Goal: Information Seeking & Learning: Compare options

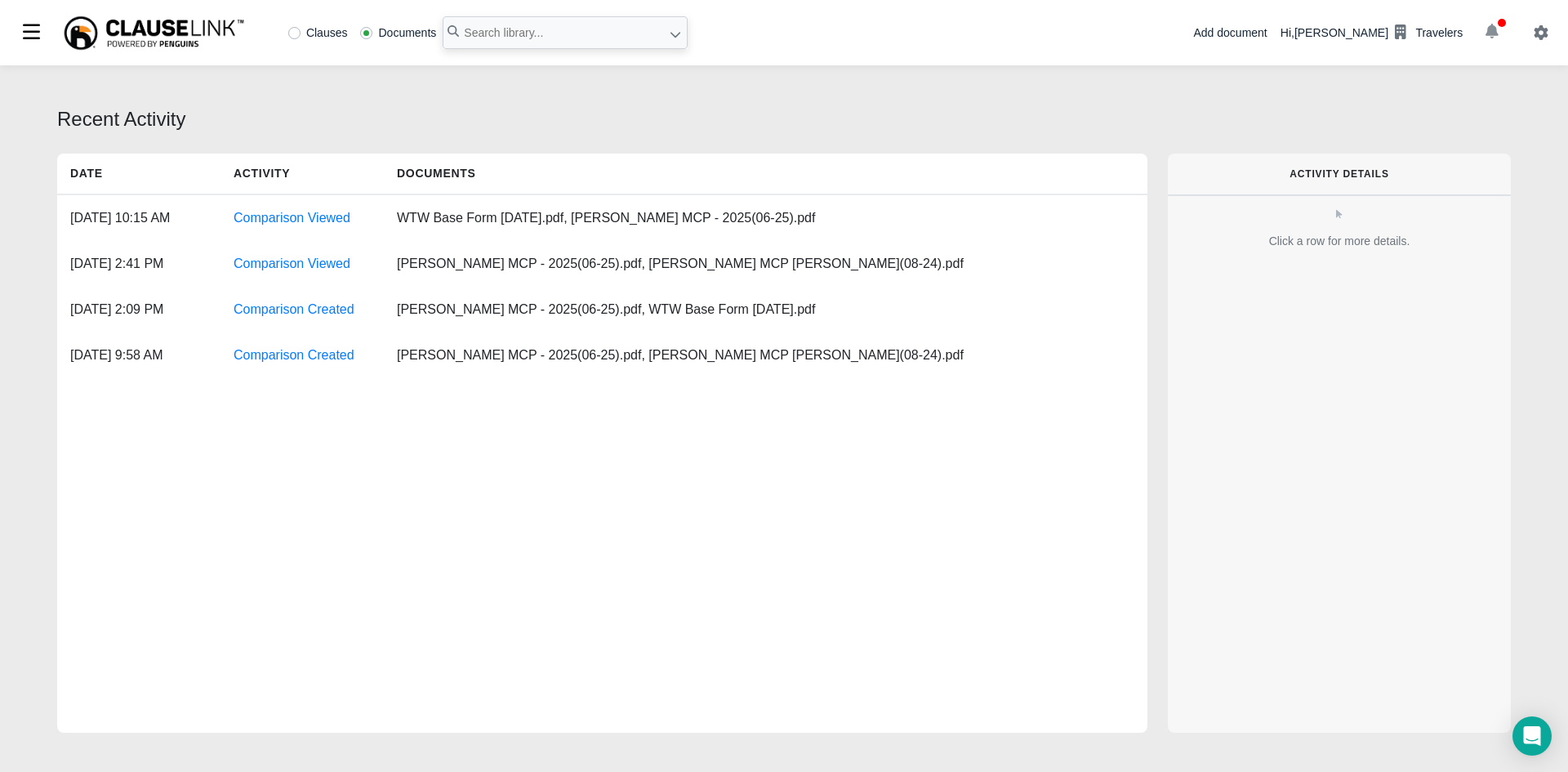
click at [1489, 32] on icon "button" at bounding box center [1492, 31] width 13 height 15
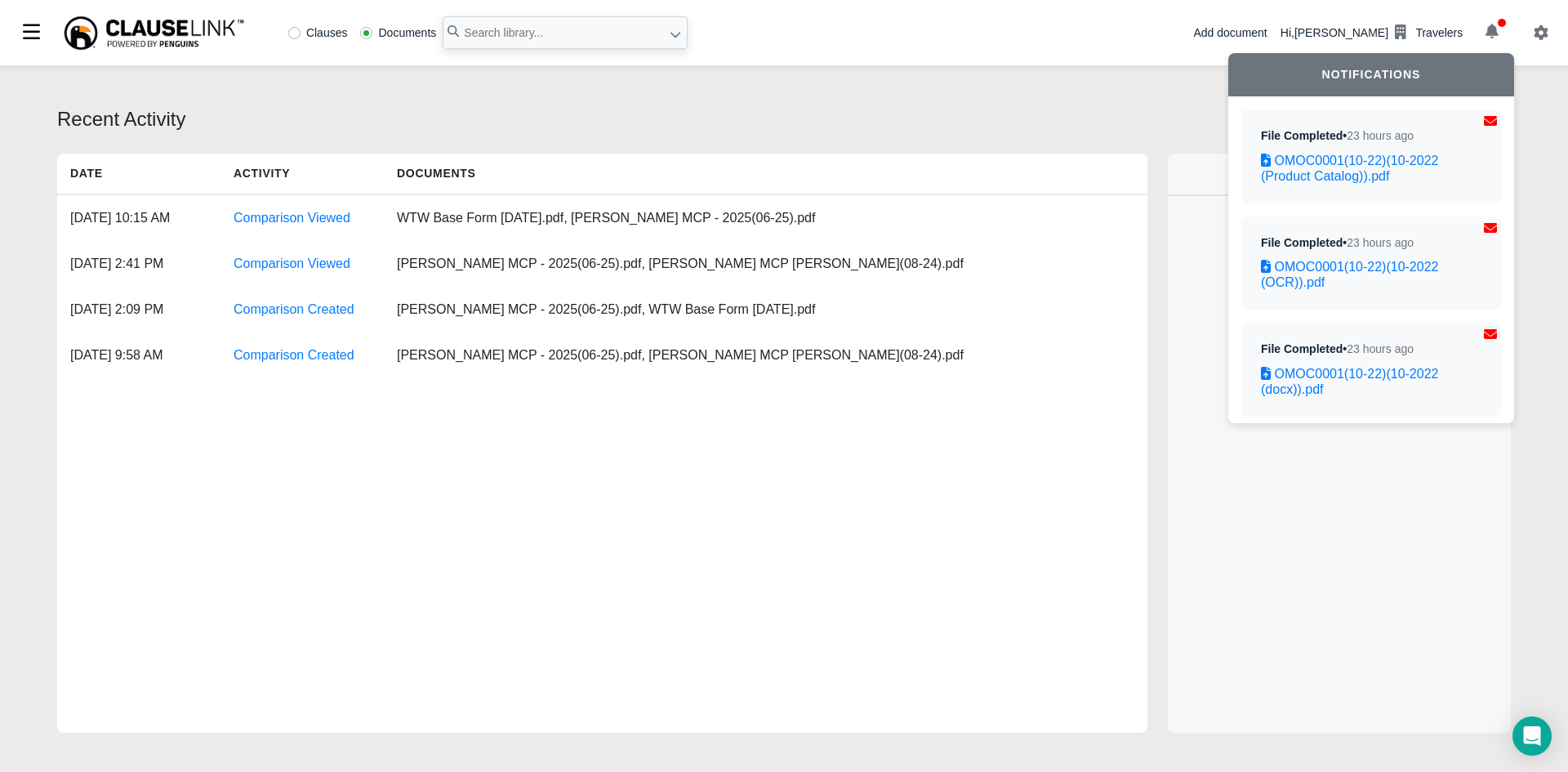
click at [963, 120] on div "Recent Activity" at bounding box center [783, 119] width 1453 height 30
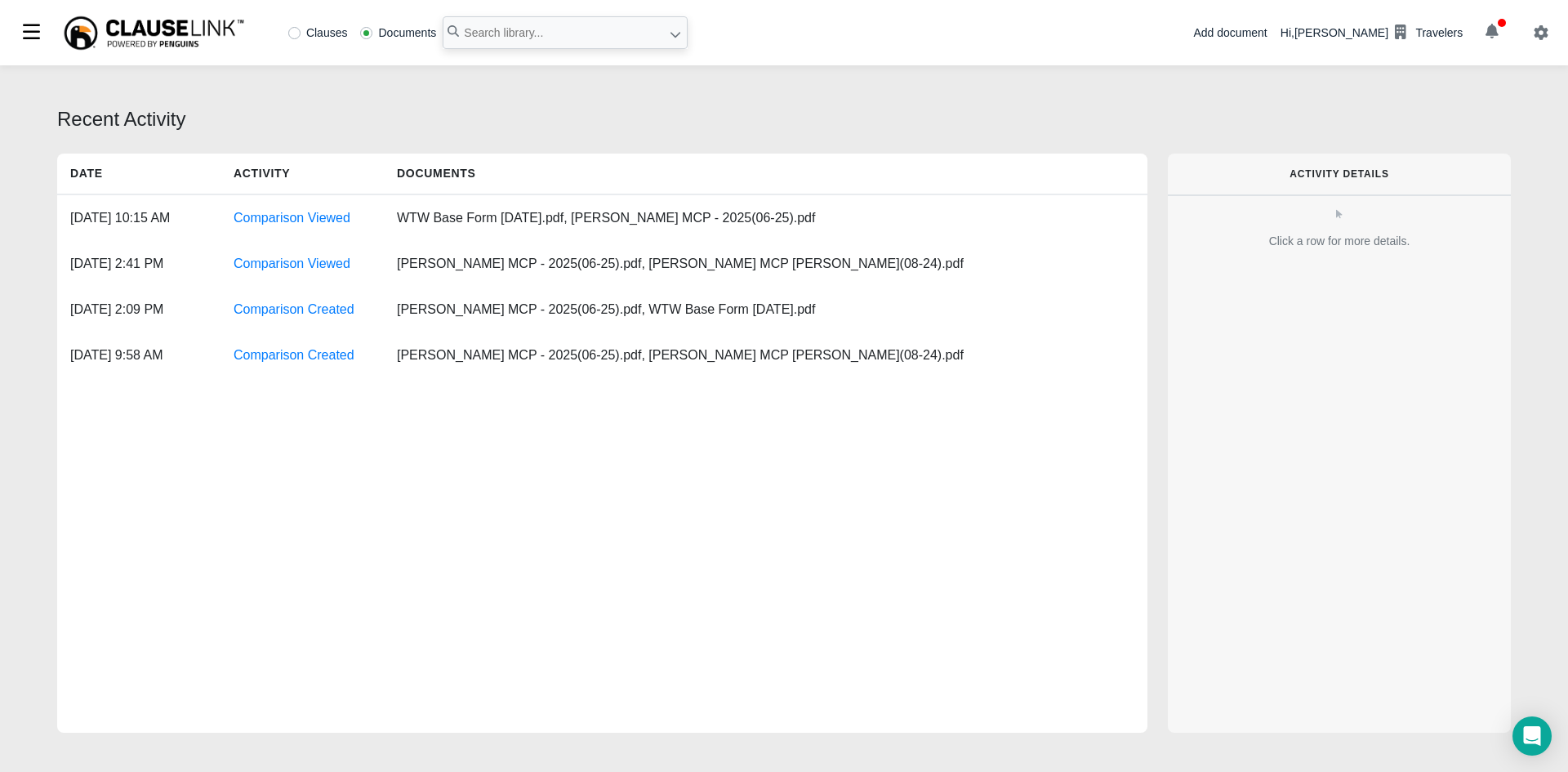
click at [676, 30] on icon at bounding box center [675, 34] width 11 height 11
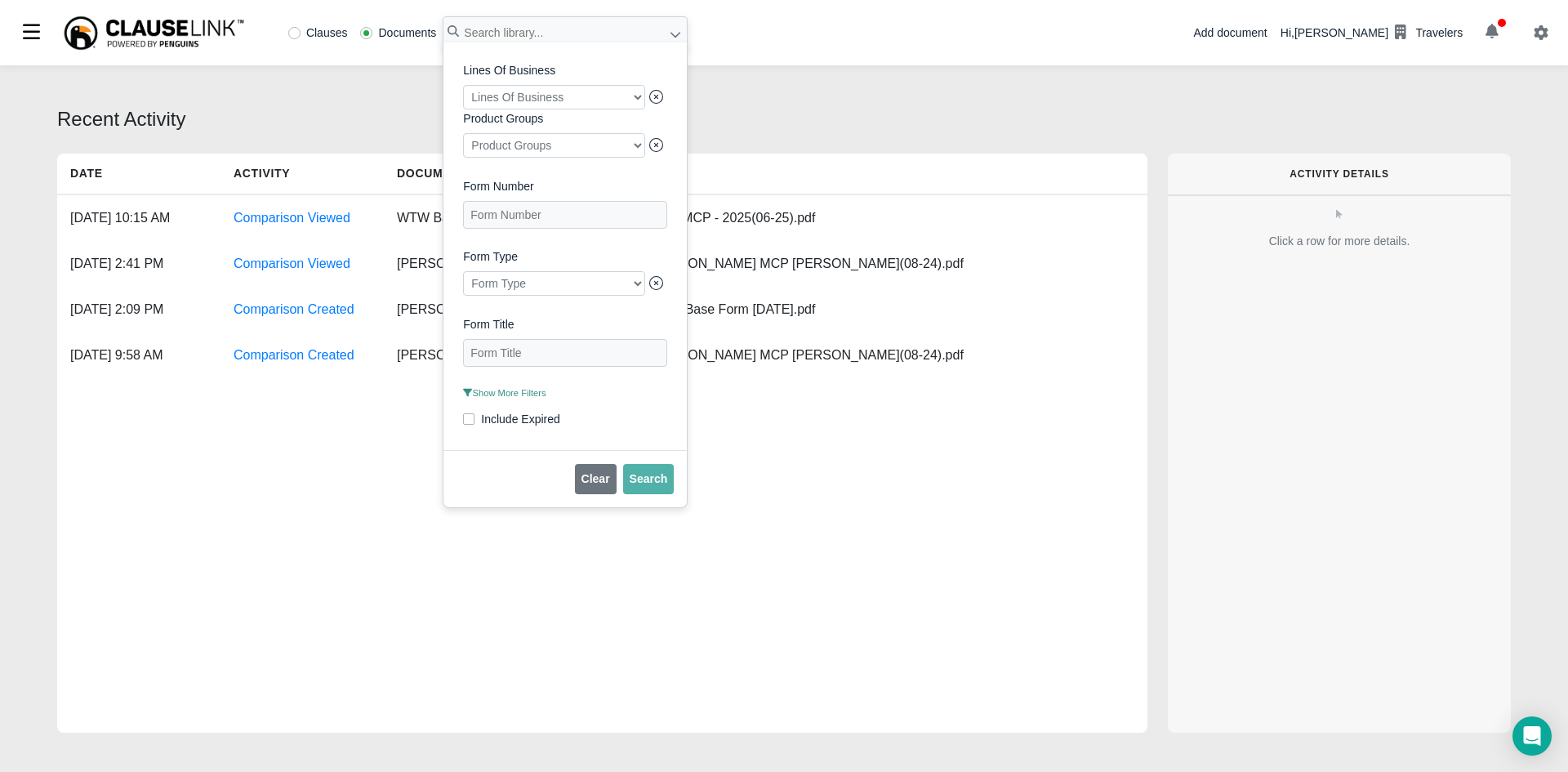
click at [632, 95] on div at bounding box center [554, 97] width 182 height 25
click at [540, 132] on label "Aircraft and Watercraft" at bounding box center [551, 129] width 182 height 22
checkbox input "true"
click at [675, 206] on div "Lines Of Business Aircraft and Watercraft Product Groups Product Groups Form Nu…" at bounding box center [565, 245] width 244 height 407
click at [503, 398] on span "Show More Filters" at bounding box center [505, 393] width 82 height 10
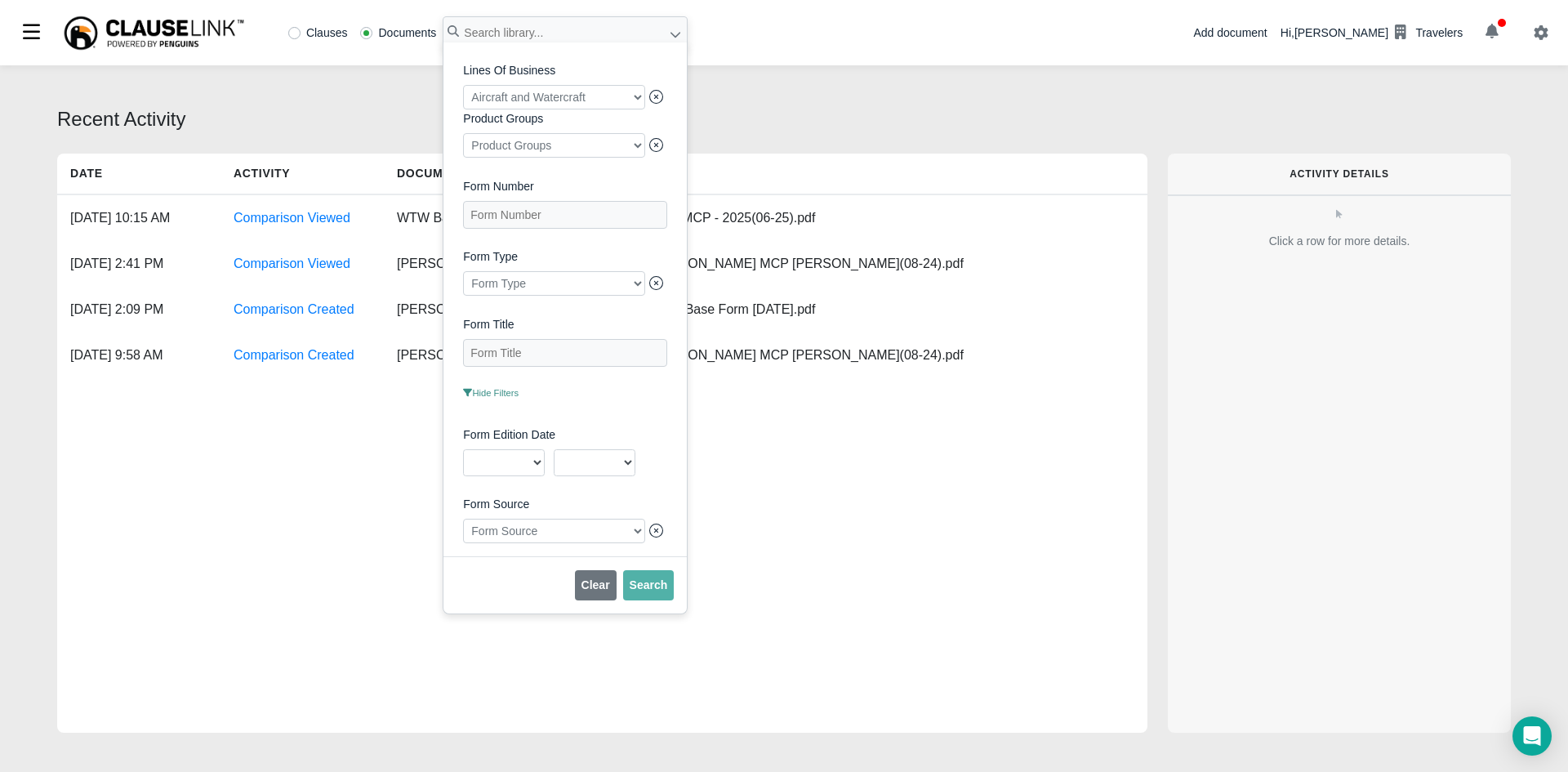
scroll to position [377, 0]
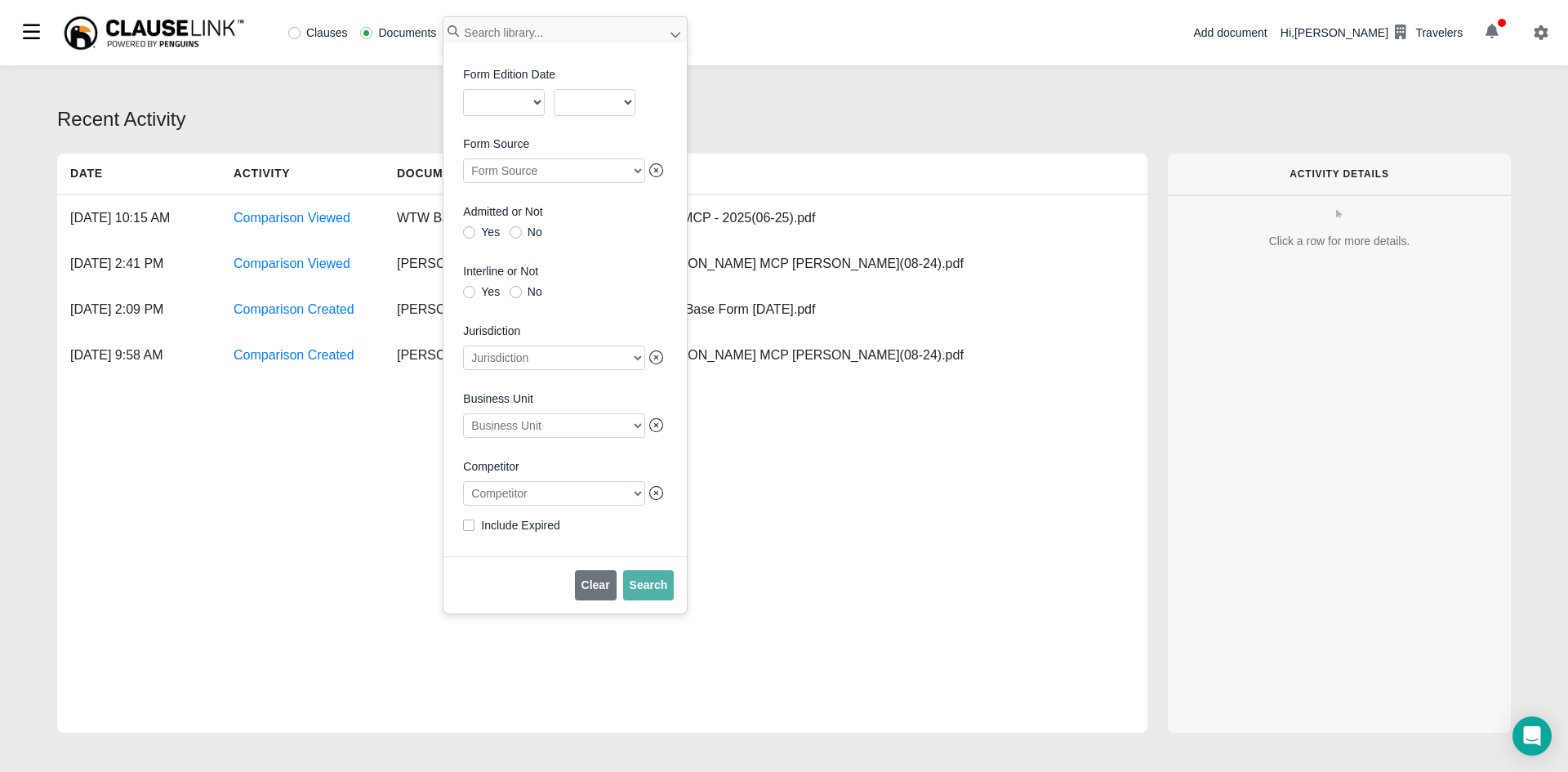
click at [624, 431] on div at bounding box center [554, 426] width 182 height 25
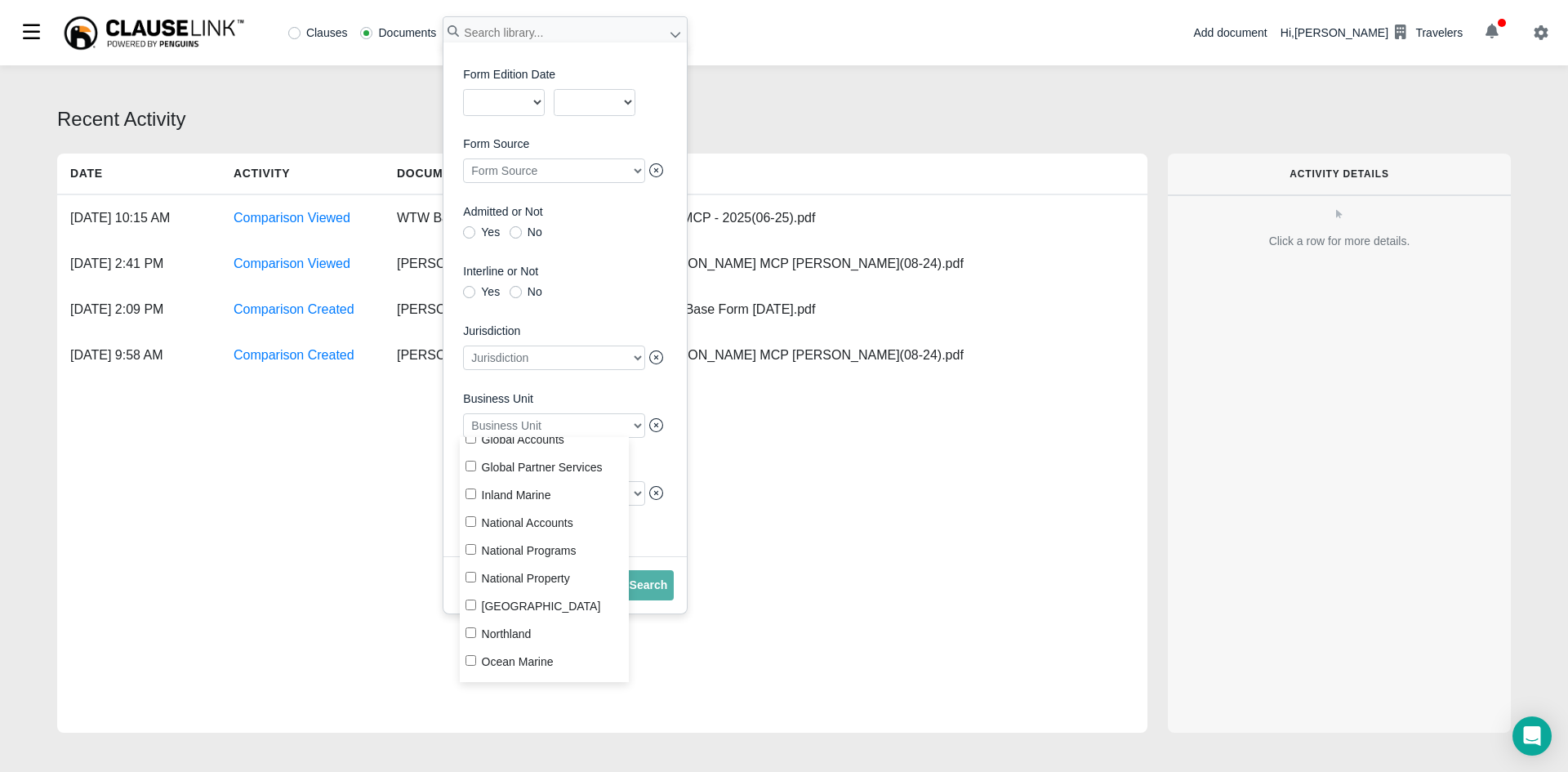
scroll to position [235, 0]
click at [554, 635] on label "Ocean Marine" at bounding box center [545, 636] width 170 height 22
checkbox input "true"
click at [653, 585] on span "Search" at bounding box center [649, 584] width 39 height 13
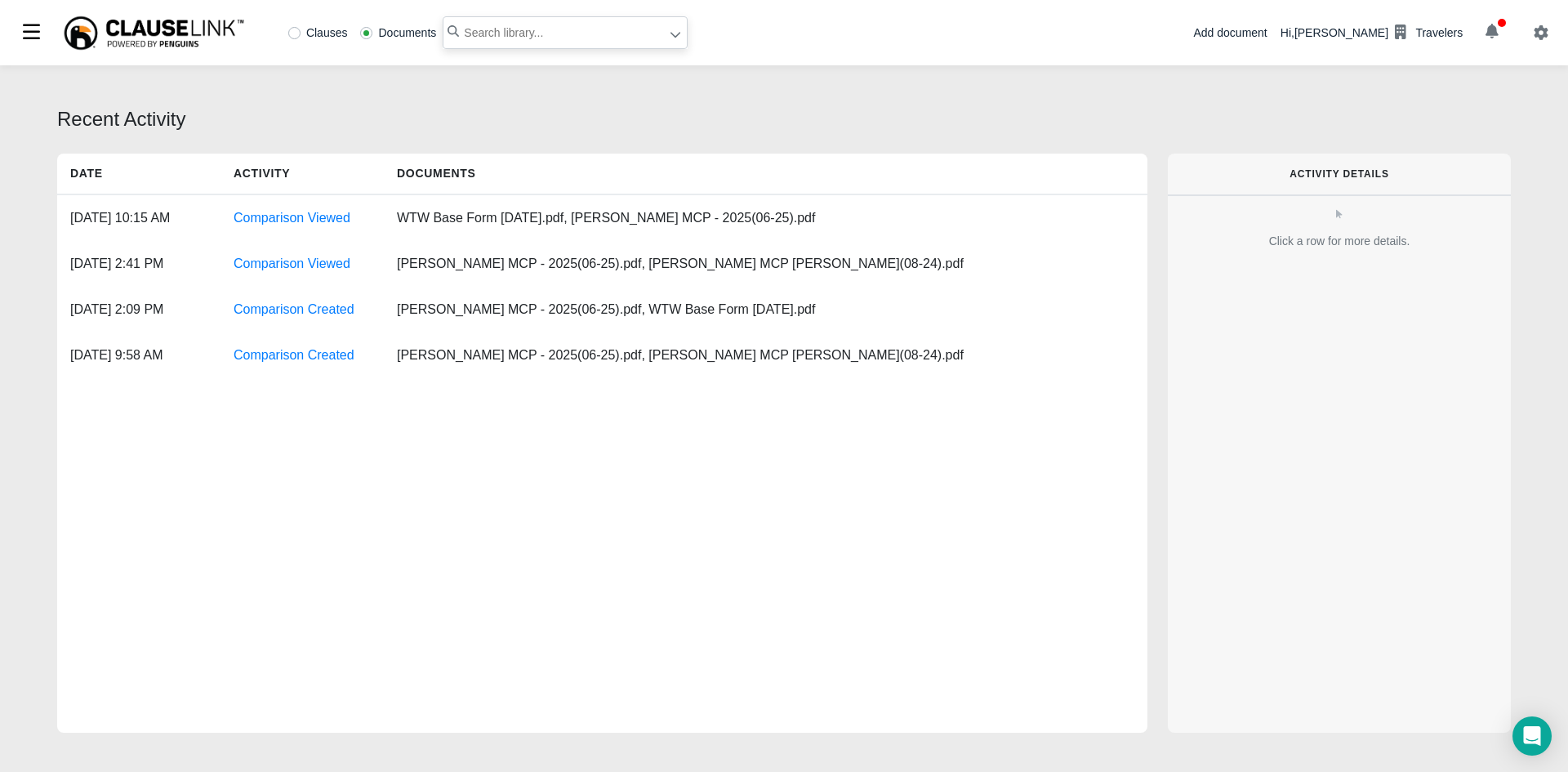
click at [556, 32] on input "text" at bounding box center [565, 32] width 245 height 32
click at [668, 41] on div at bounding box center [675, 36] width 12 height 18
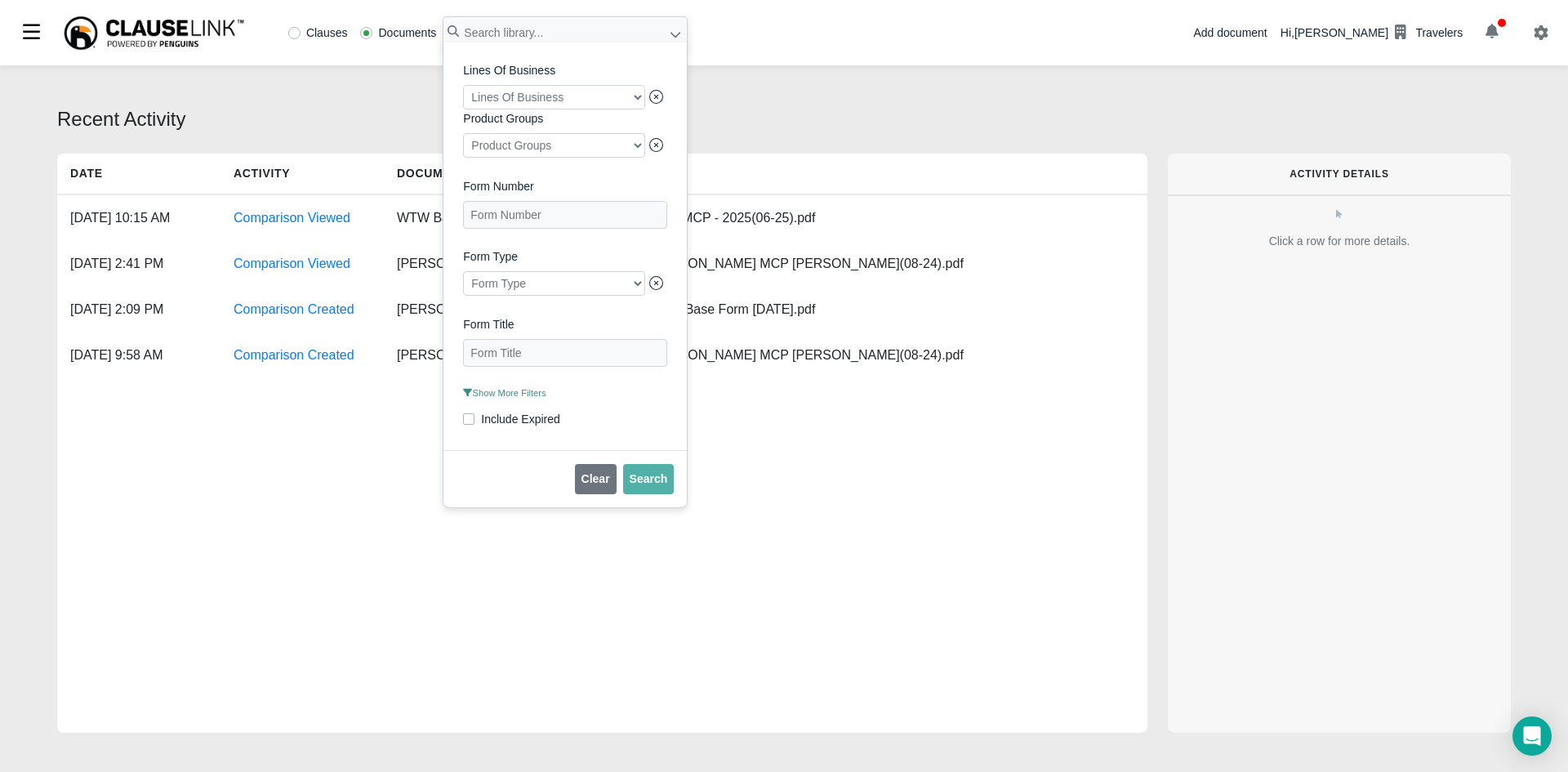
click at [613, 99] on div at bounding box center [554, 97] width 182 height 25
click at [574, 138] on label "Aircraft and Watercraft" at bounding box center [551, 129] width 182 height 22
checkbox input "true"
click at [669, 187] on div "Lines Of Business Aircraft and Watercraft Product Groups Product Groups Form Nu…" at bounding box center [565, 245] width 244 height 407
click at [635, 151] on div at bounding box center [554, 145] width 182 height 25
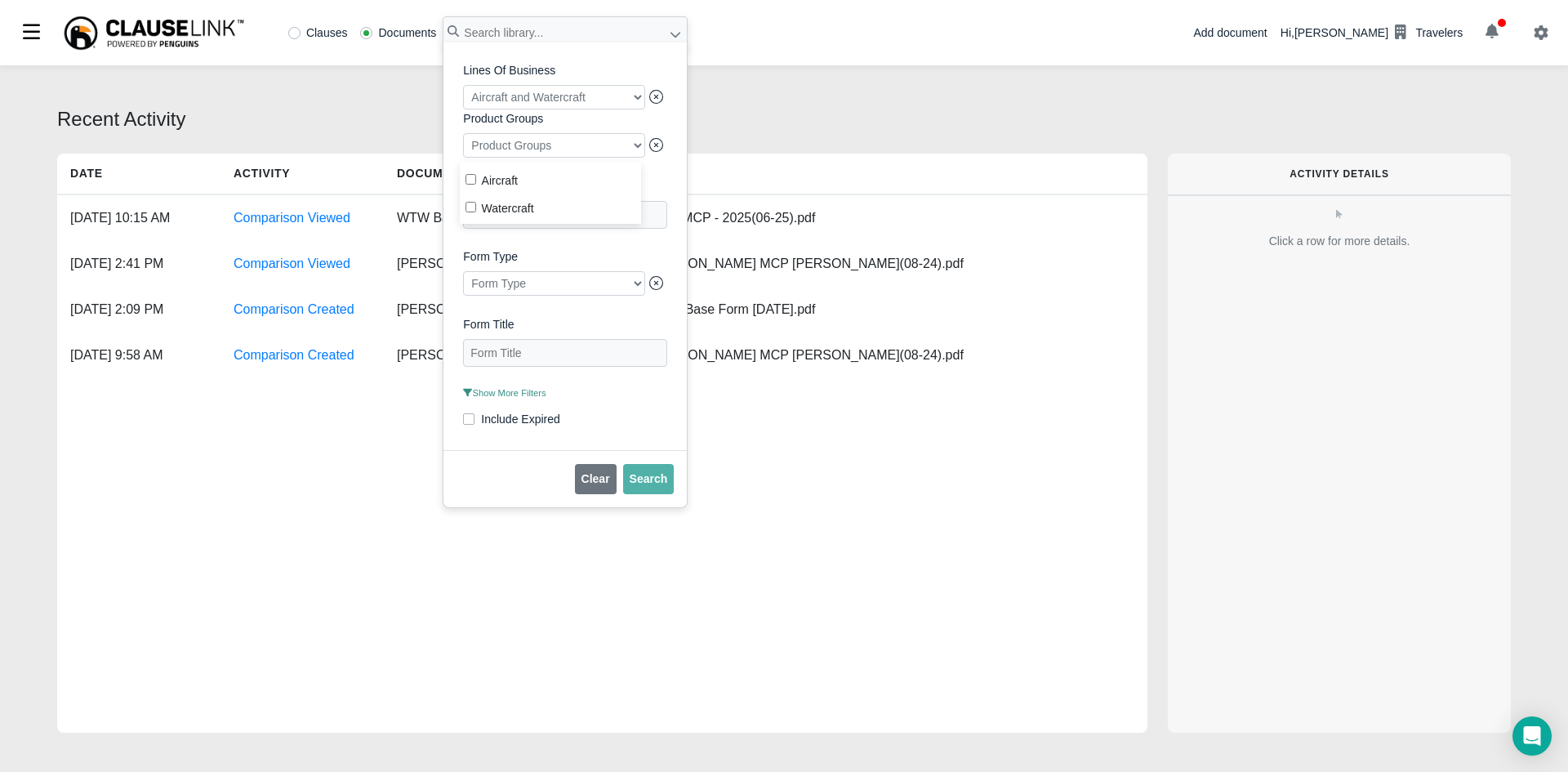
click at [635, 151] on div at bounding box center [554, 145] width 182 height 25
click at [660, 179] on div "Lines Of Business Aircraft and Watercraft Product Groups Product Groups Form Nu…" at bounding box center [565, 246] width 204 height 368
click at [510, 398] on span "Show More Filters" at bounding box center [505, 393] width 82 height 10
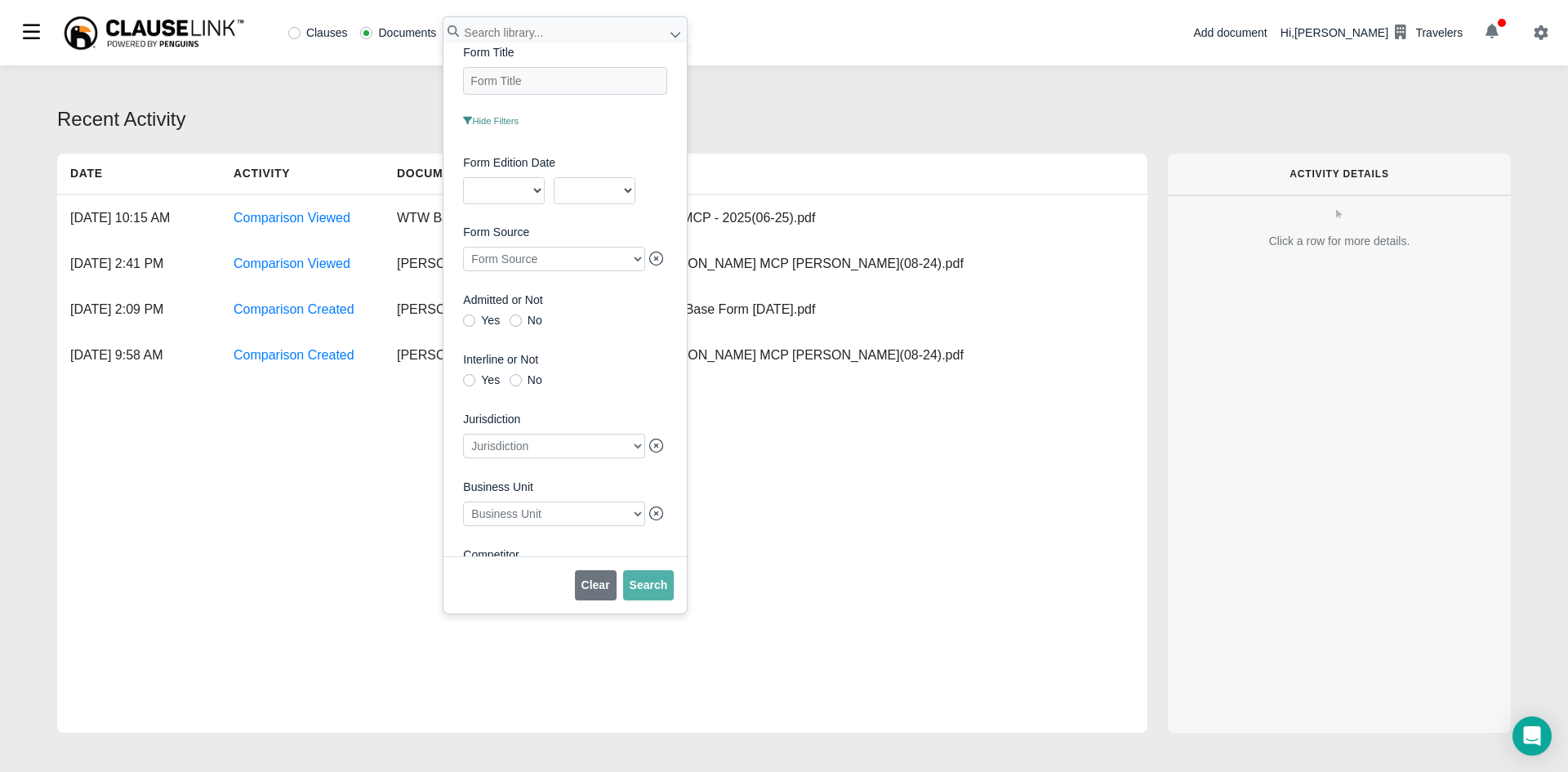
scroll to position [377, 0]
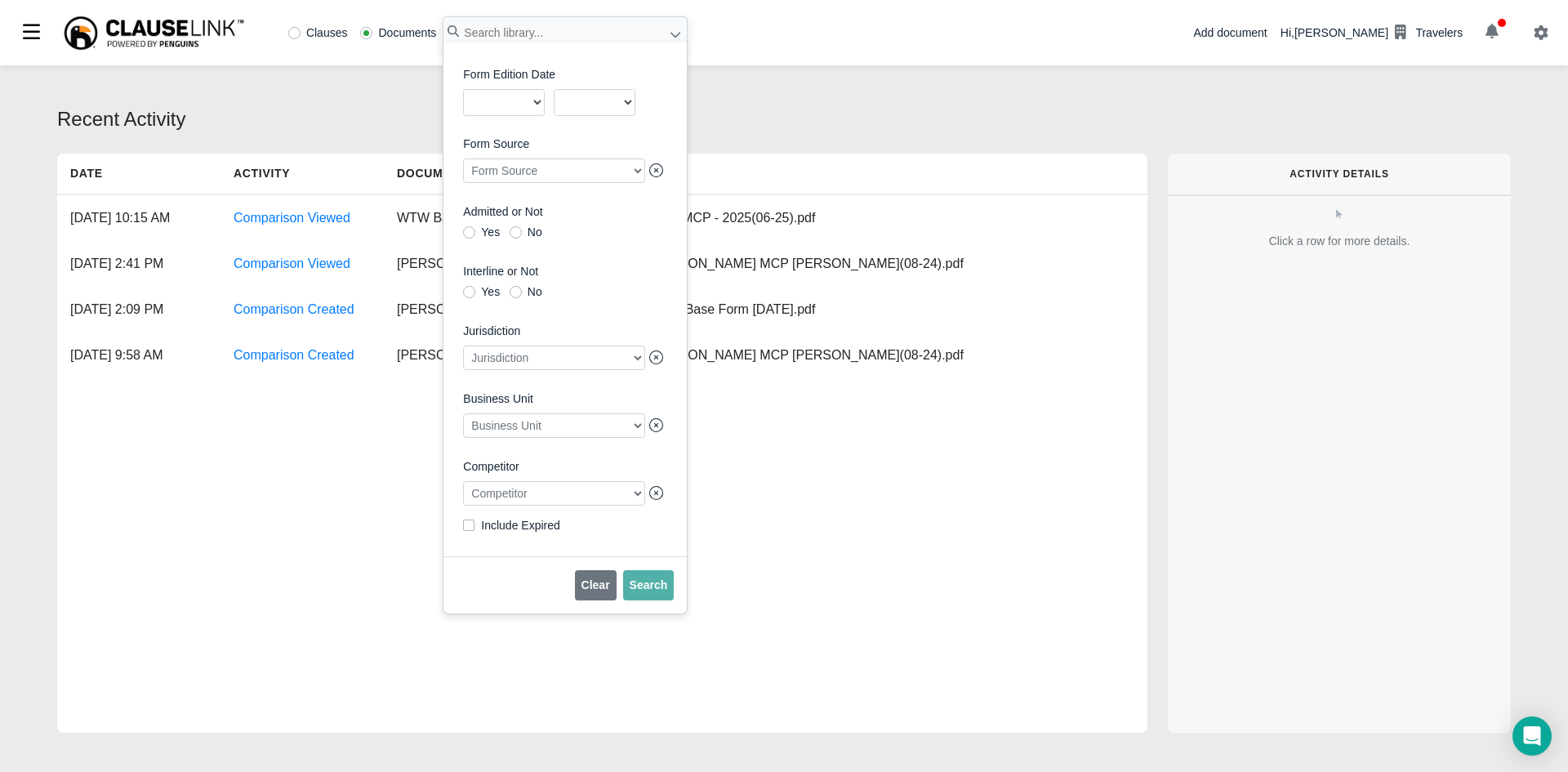
click at [613, 423] on div at bounding box center [554, 426] width 182 height 25
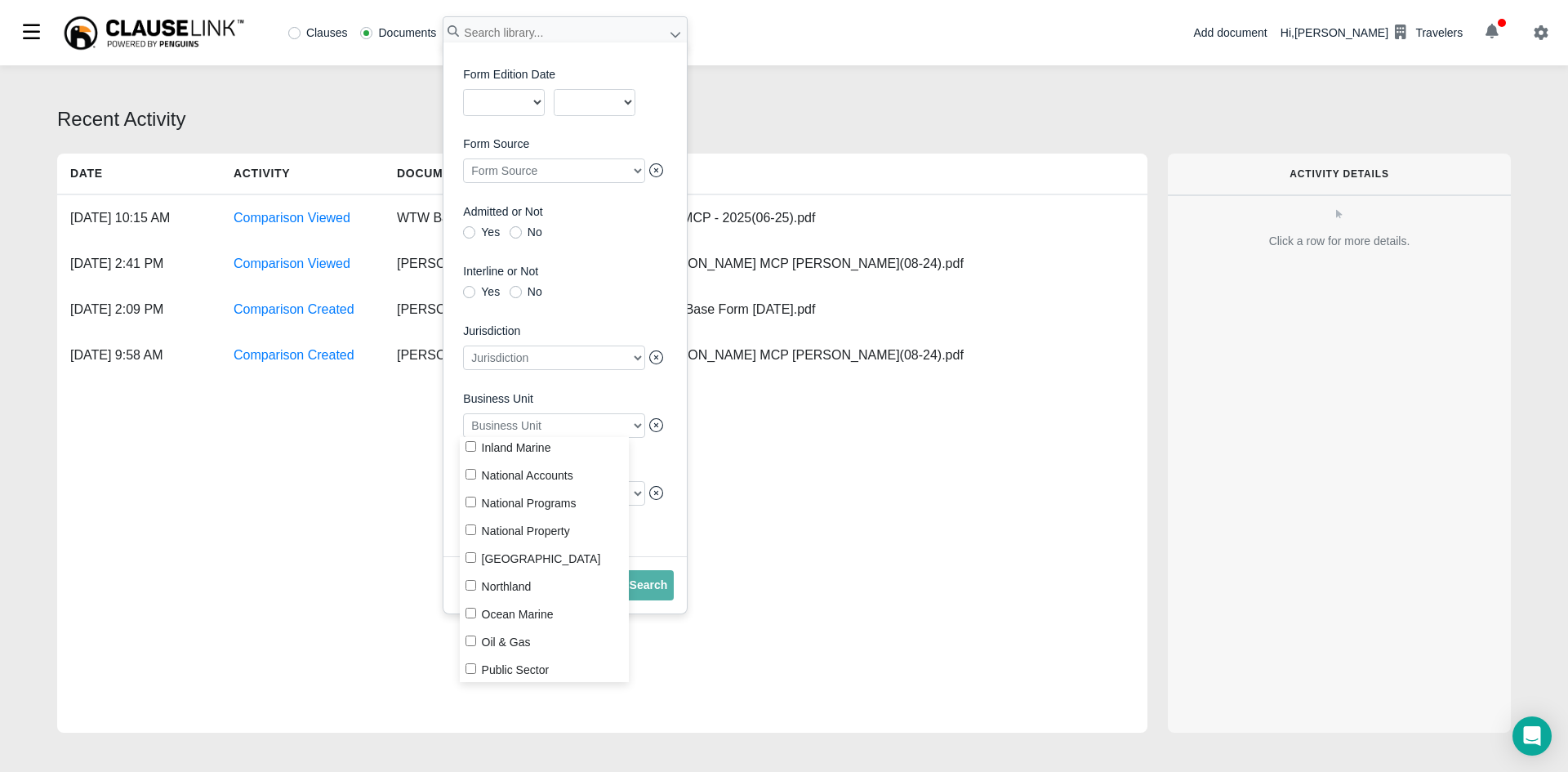
scroll to position [272, 0]
click at [472, 596] on input "Ocean Marine" at bounding box center [470, 599] width 11 height 11
checkbox input "true"
click at [642, 391] on label "Business Unit" at bounding box center [565, 400] width 204 height 18
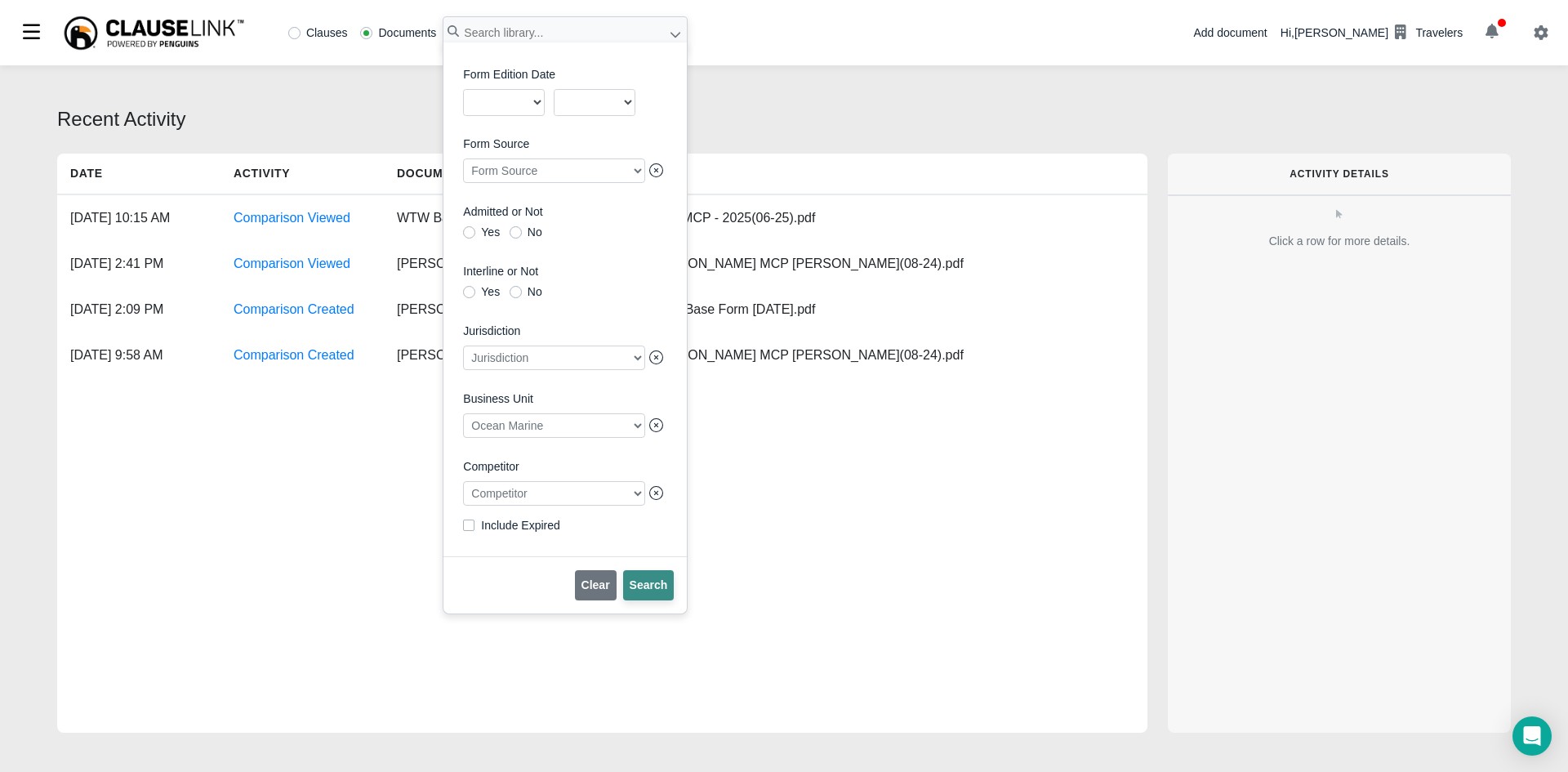
click at [659, 591] on span "Search" at bounding box center [649, 584] width 39 height 13
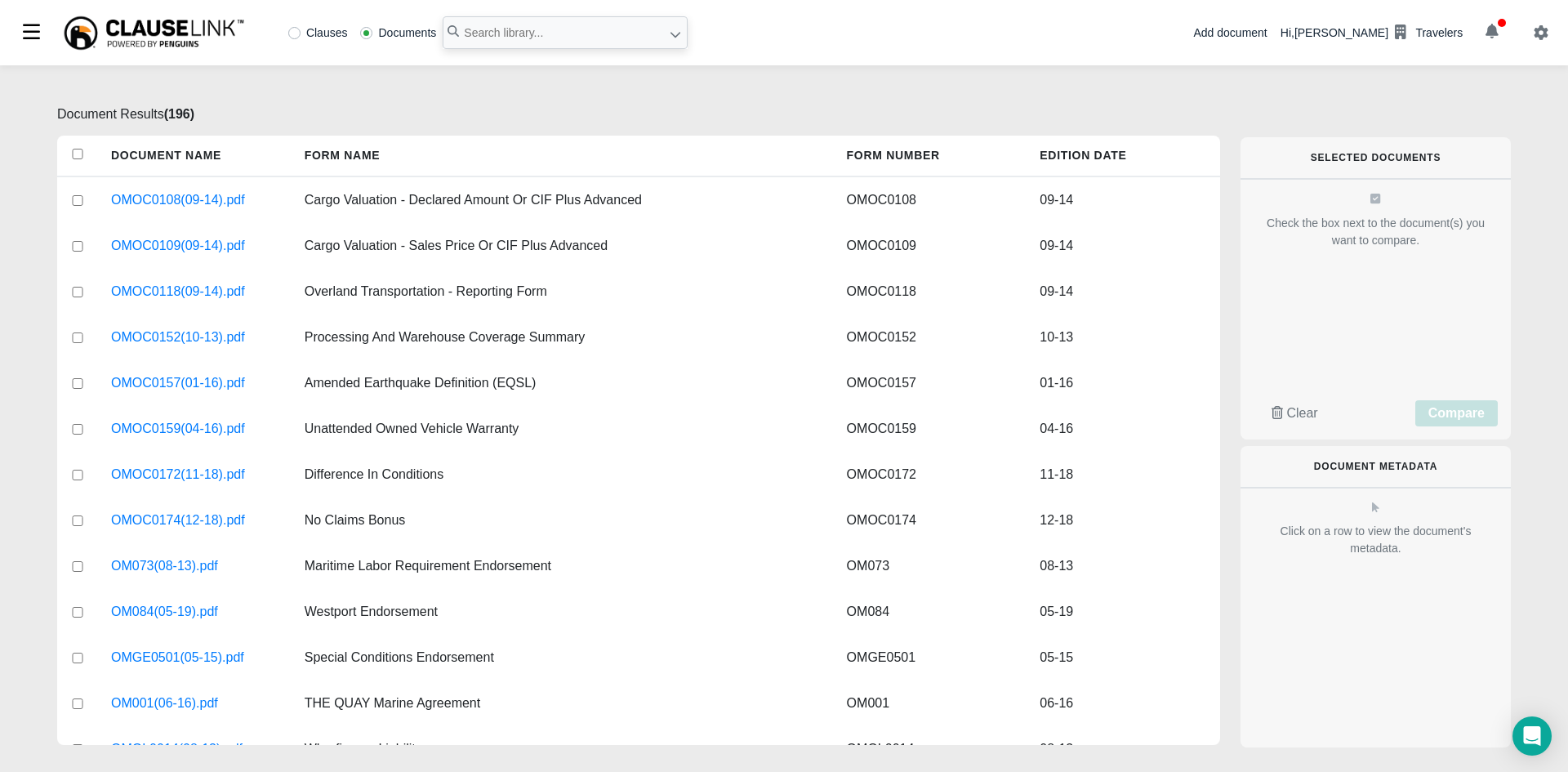
click at [1502, 34] on button "button" at bounding box center [1491, 32] width 45 height 28
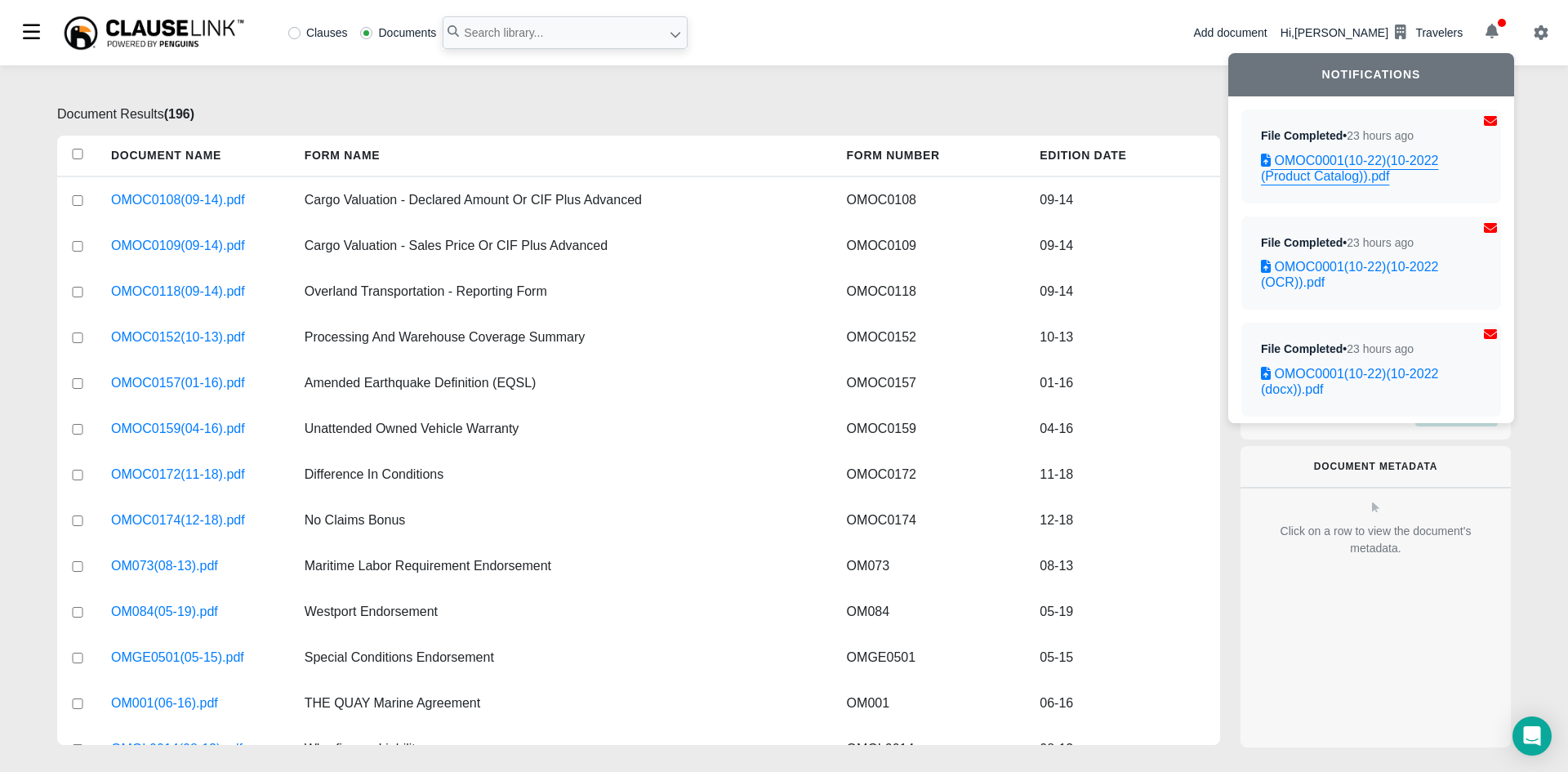
click at [1381, 180] on link "OMOC0001(10-22)(10-2022 (Product Catalog)).pdf" at bounding box center [1371, 167] width 221 height 31
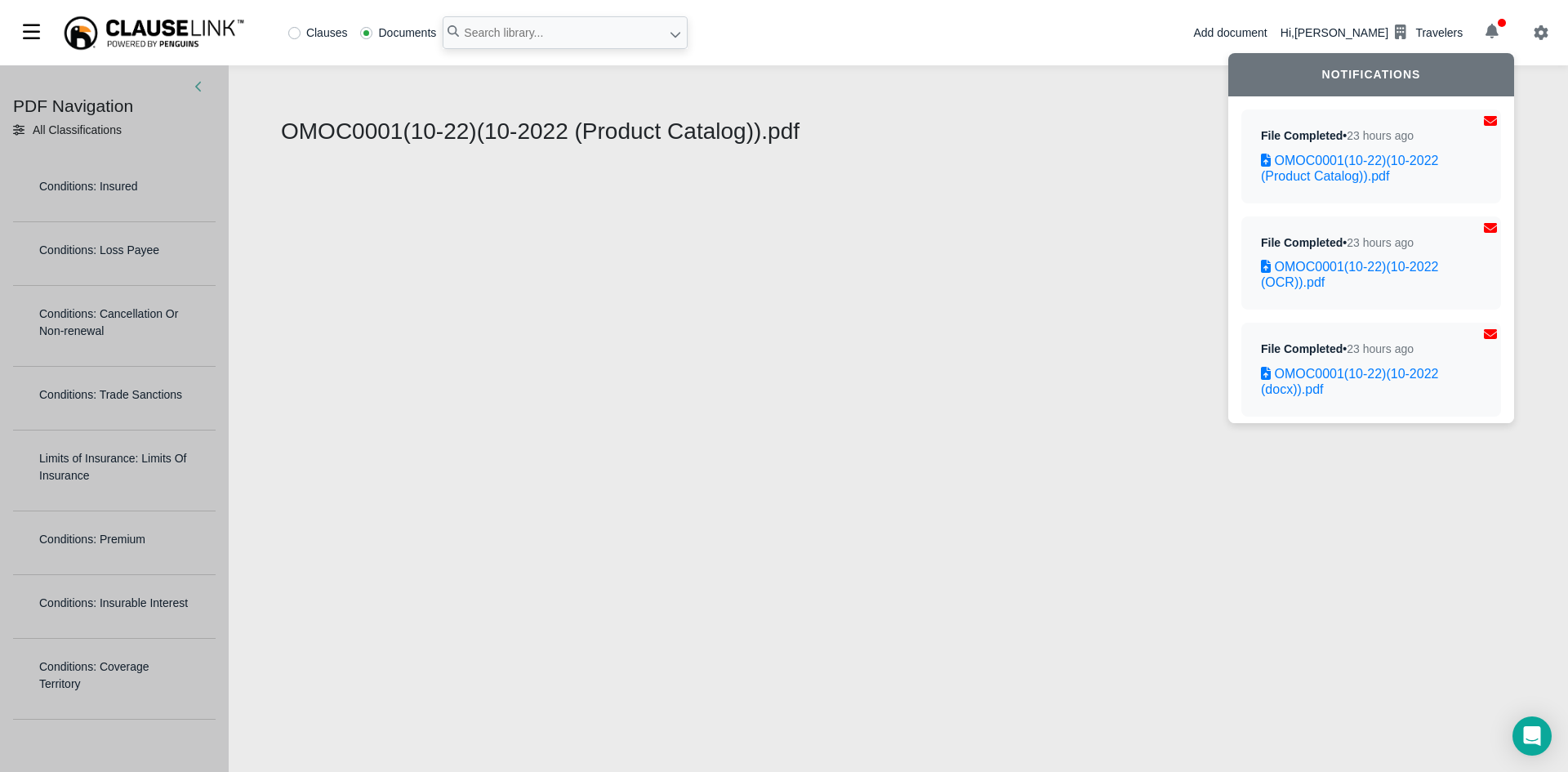
select select "1"
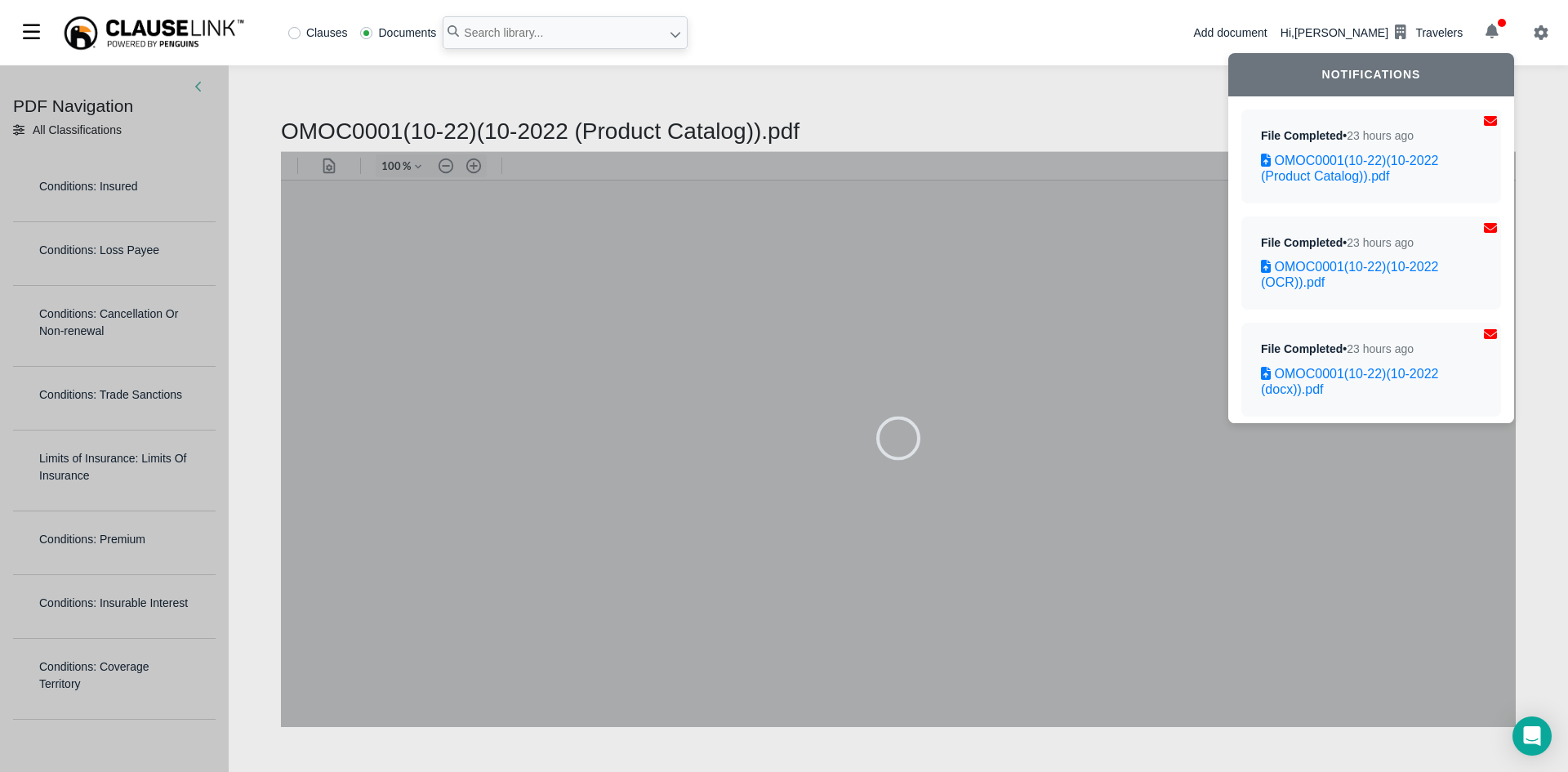
type input "83"
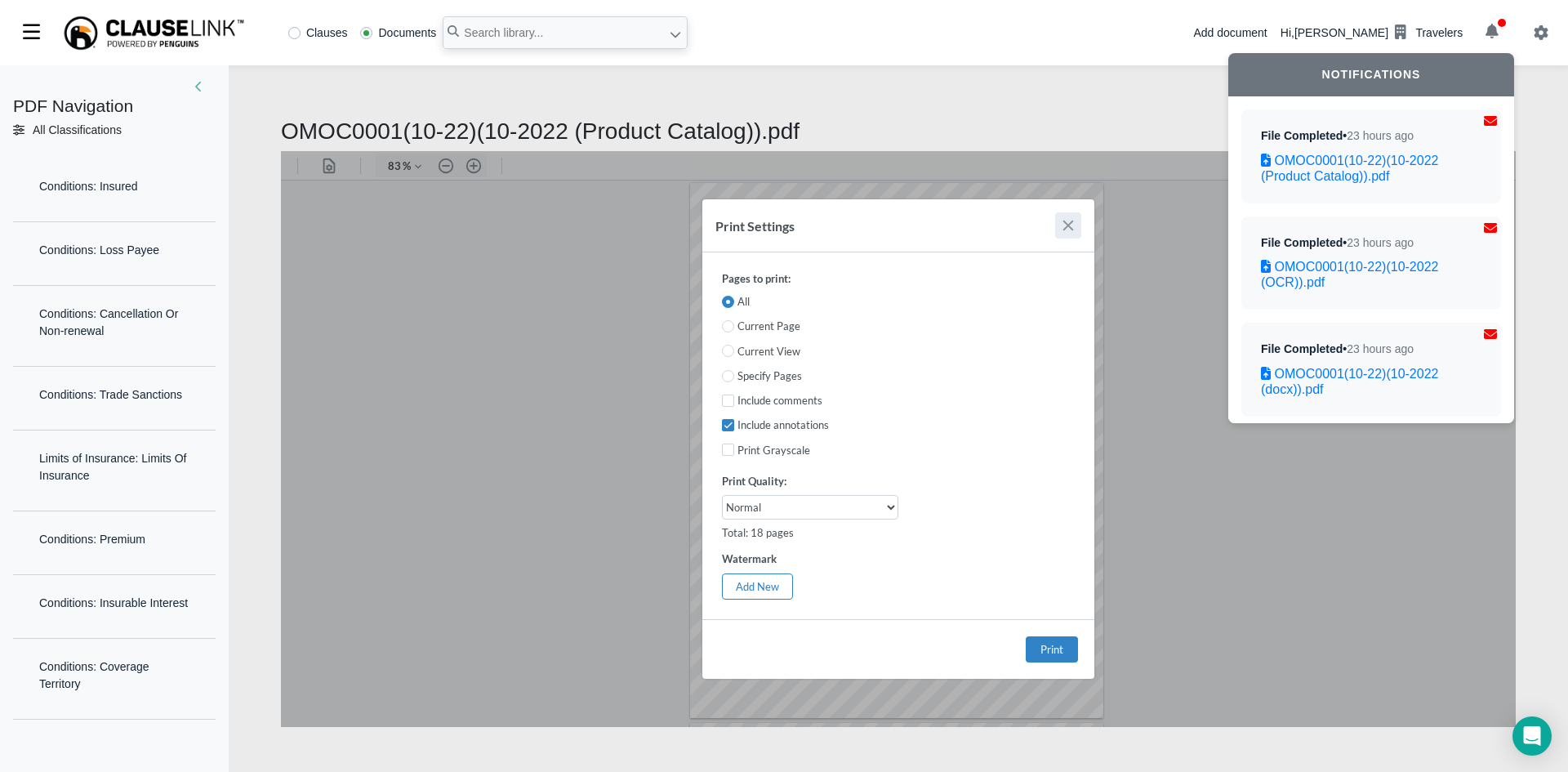
click at [1066, 222] on button "Close" at bounding box center [1068, 224] width 26 height 26
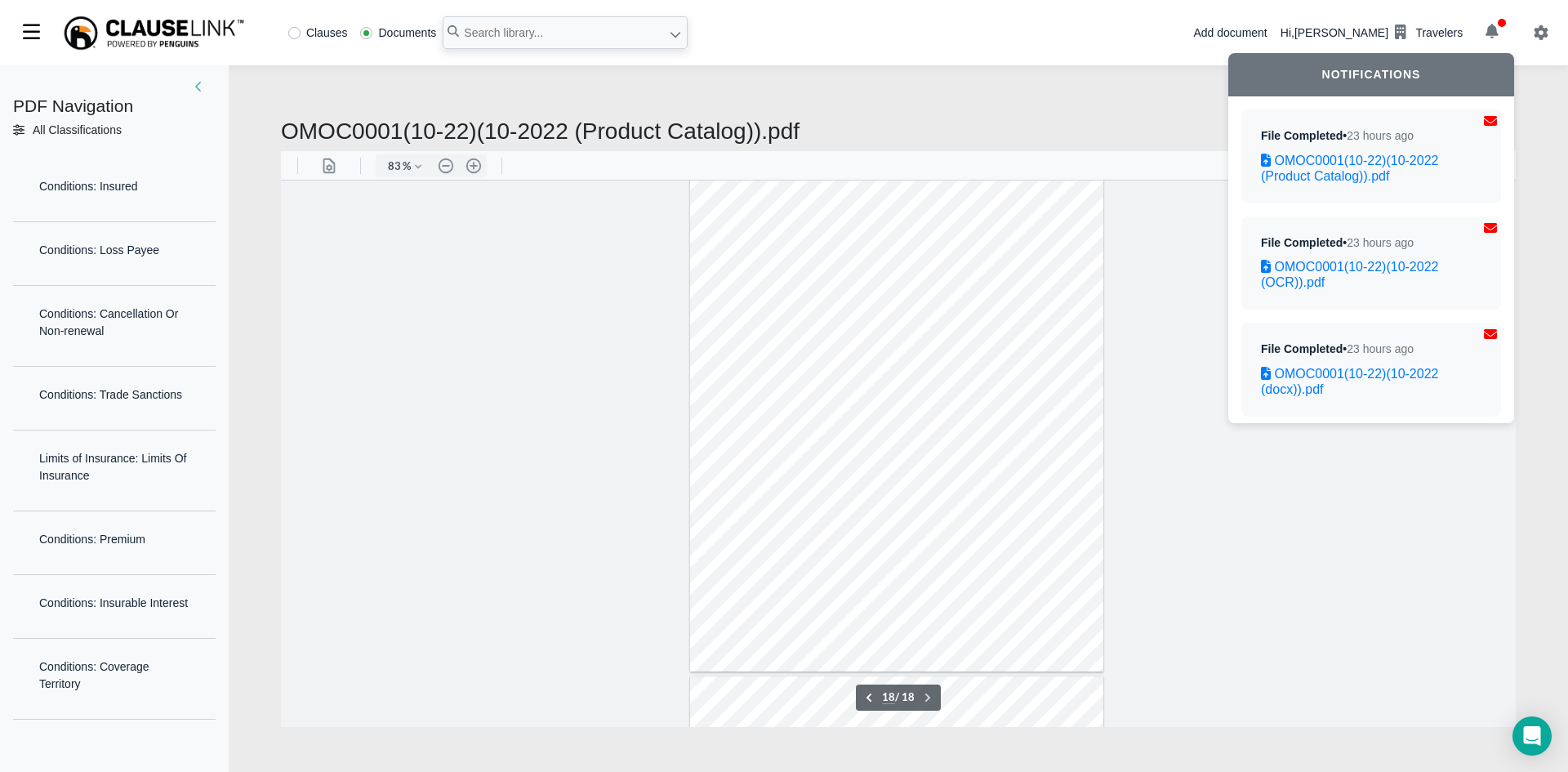
scroll to position [9178, 0]
type input "6"
click at [1023, 120] on h2 "OMOC0001(10-22)(10-2022 (Product Catalog)).pdf" at bounding box center [898, 131] width 1234 height 28
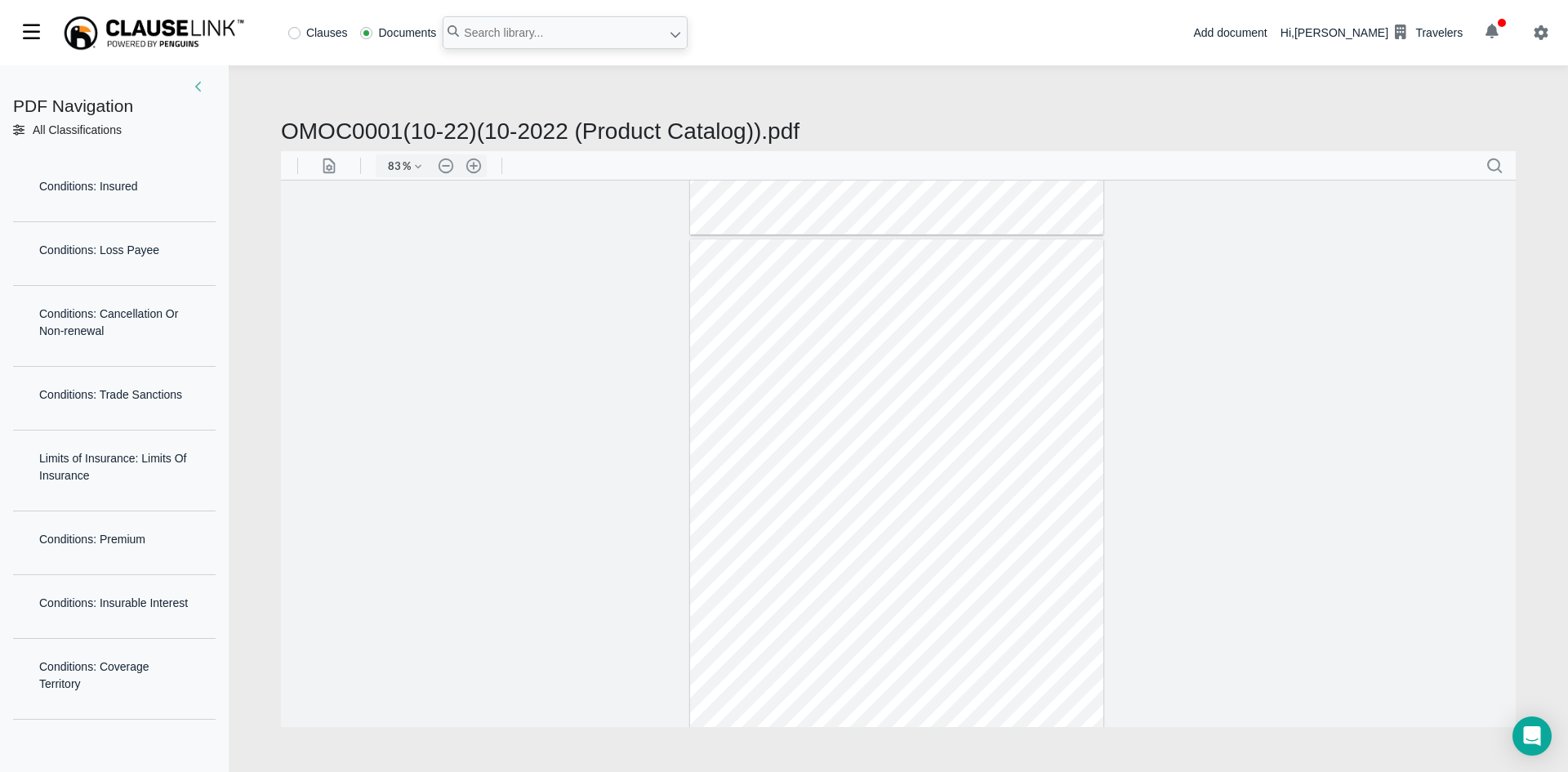
click at [1499, 42] on button "button" at bounding box center [1491, 32] width 45 height 28
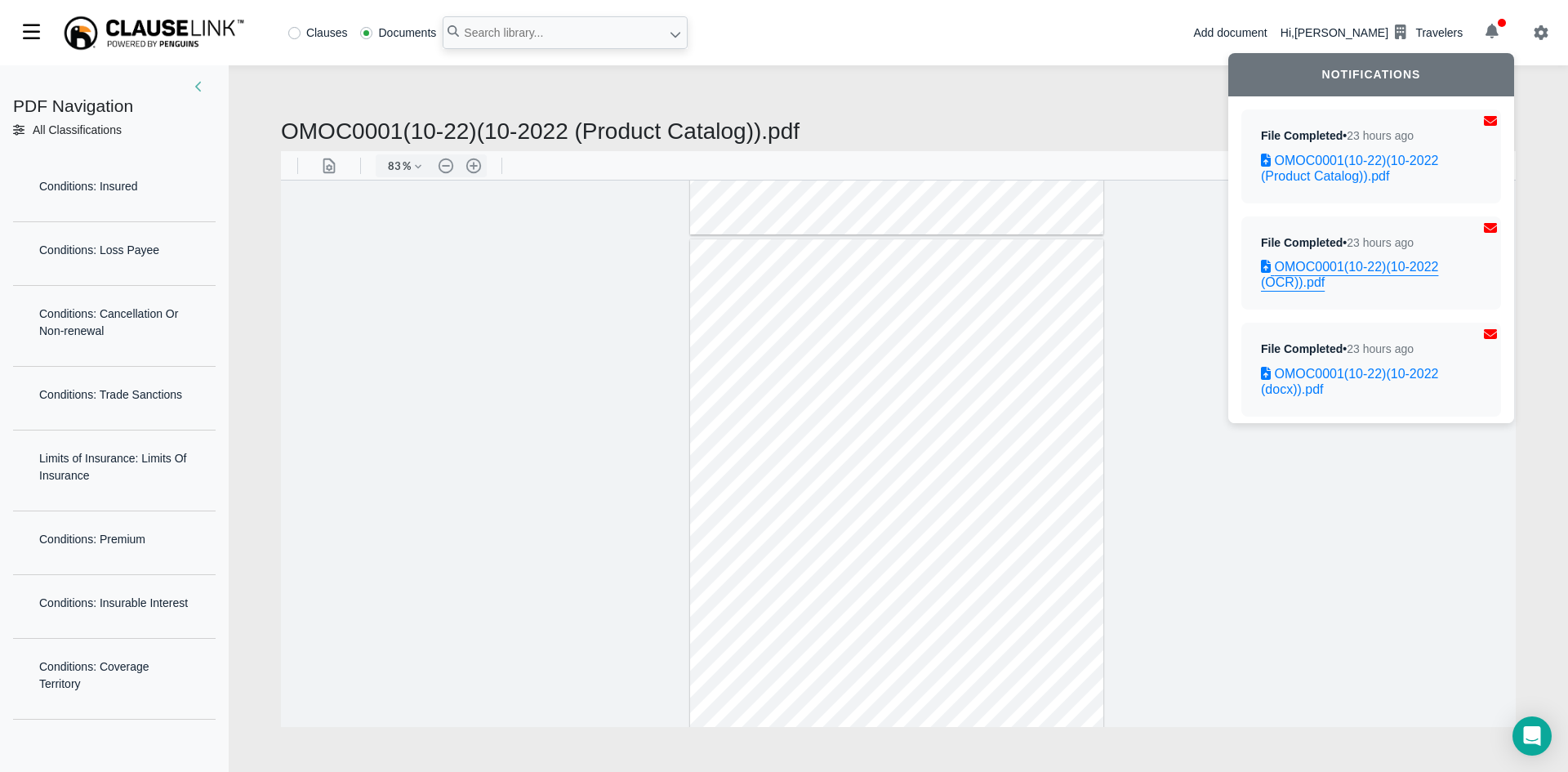
click at [1382, 273] on link "OMOC0001(10-22)(10-2022 (OCR)).pdf" at bounding box center [1371, 273] width 221 height 31
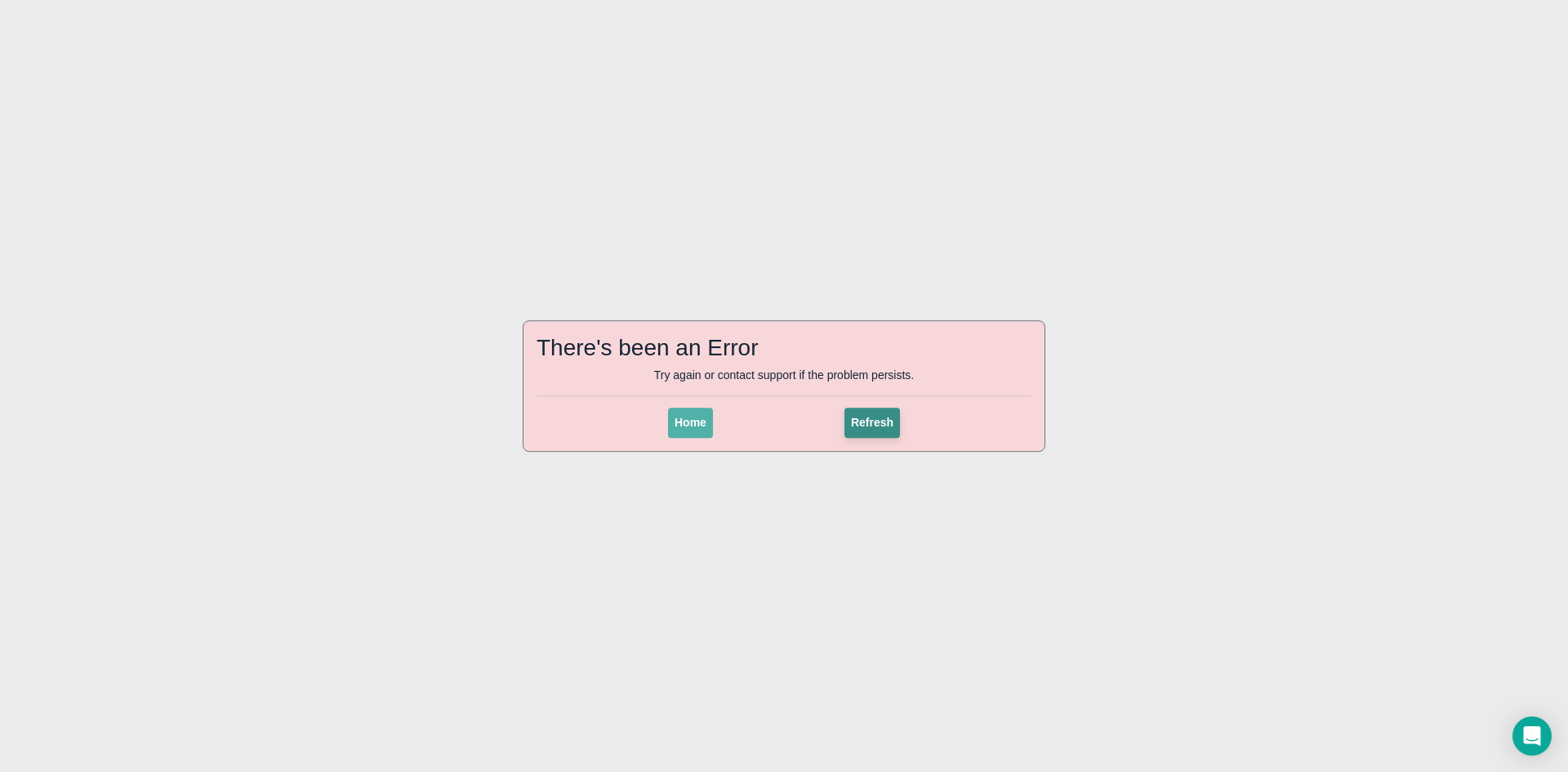
click at [878, 428] on span "Refresh" at bounding box center [872, 421] width 42 height 13
click at [686, 421] on span "Home" at bounding box center [690, 421] width 32 height 13
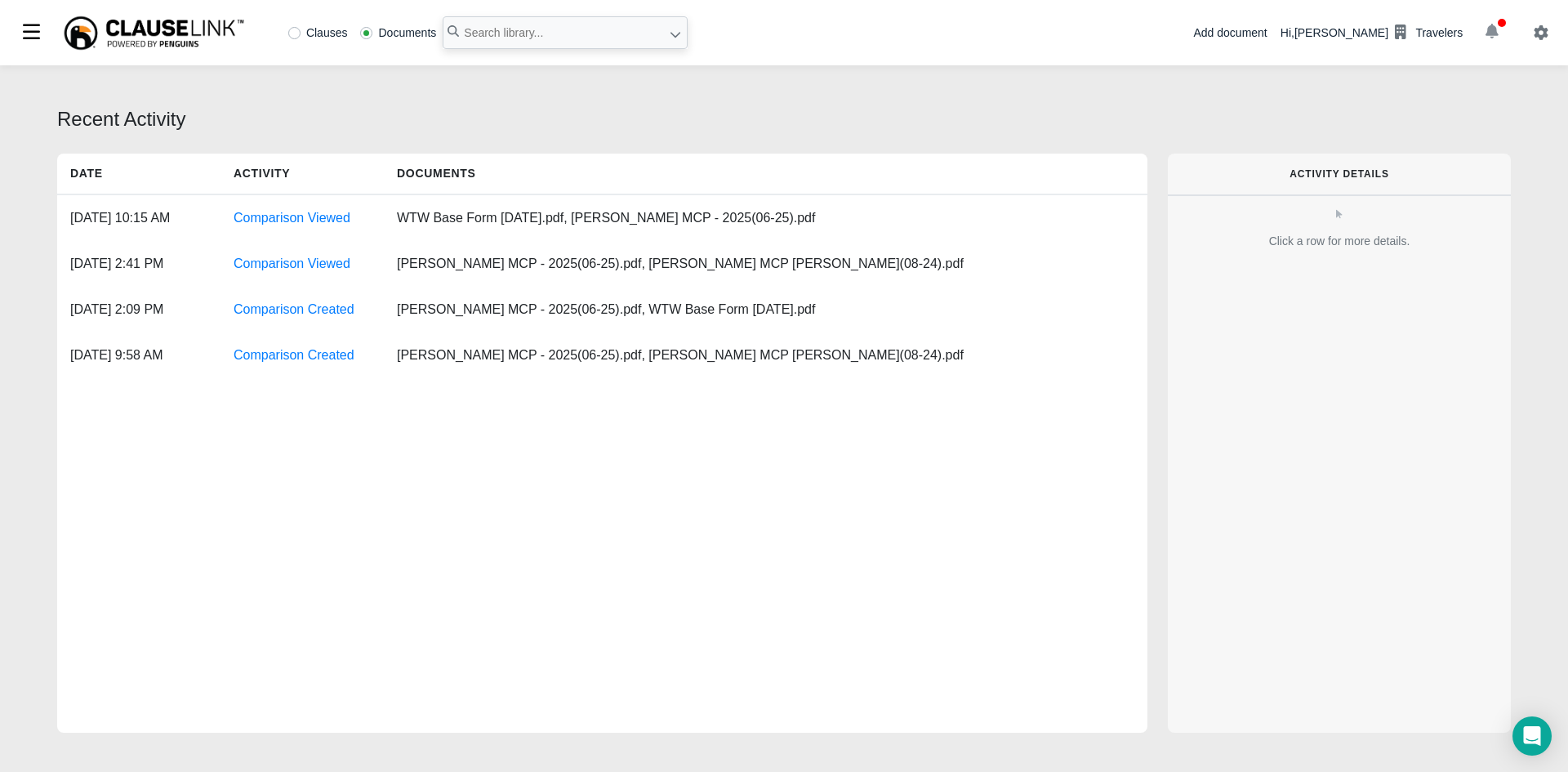
click at [1486, 35] on icon "button" at bounding box center [1492, 31] width 13 height 15
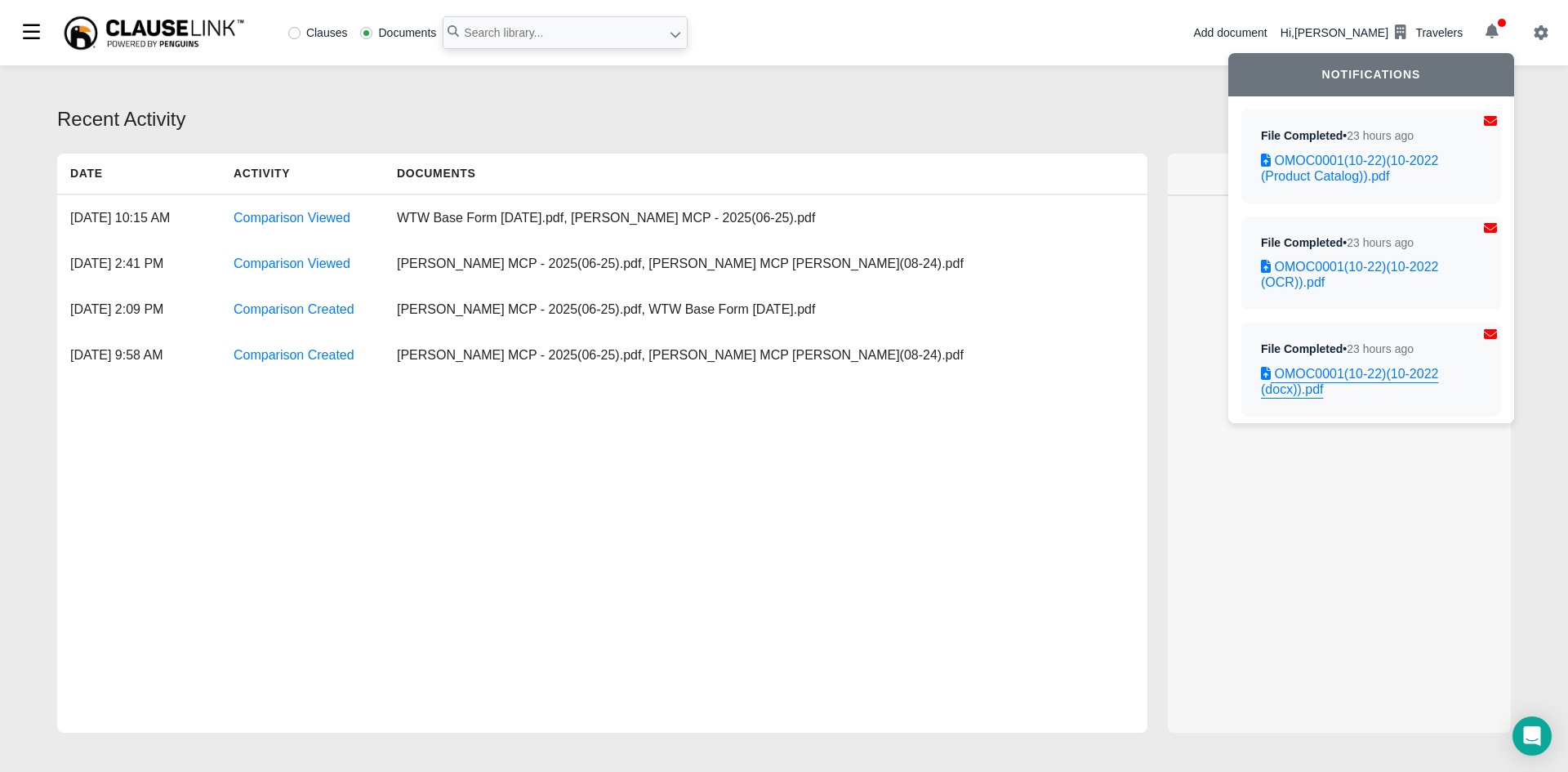
click at [1336, 384] on link "OMOC0001(10-22)(10-2022 (docx)).pdf" at bounding box center [1371, 381] width 221 height 31
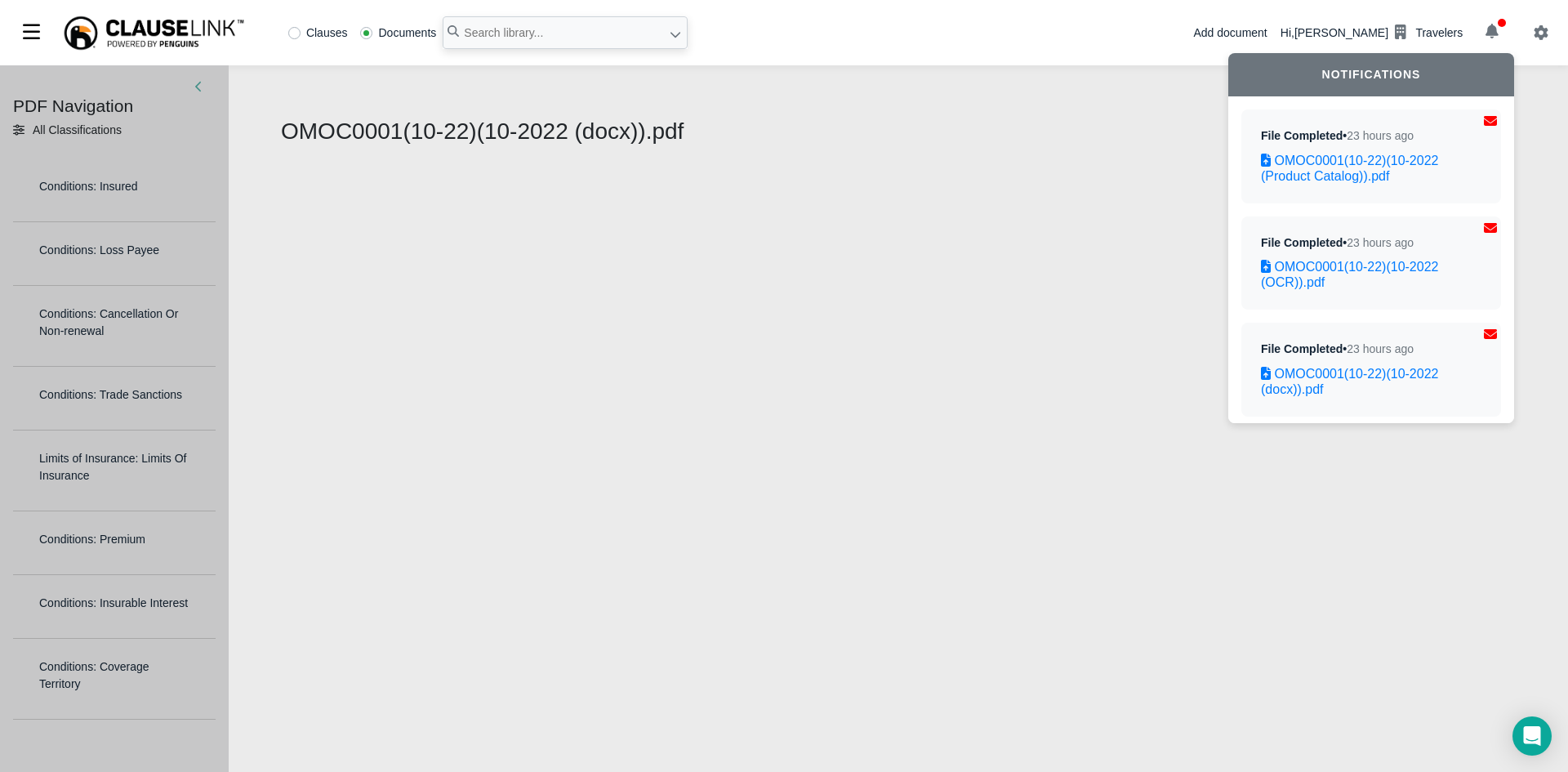
select select "1"
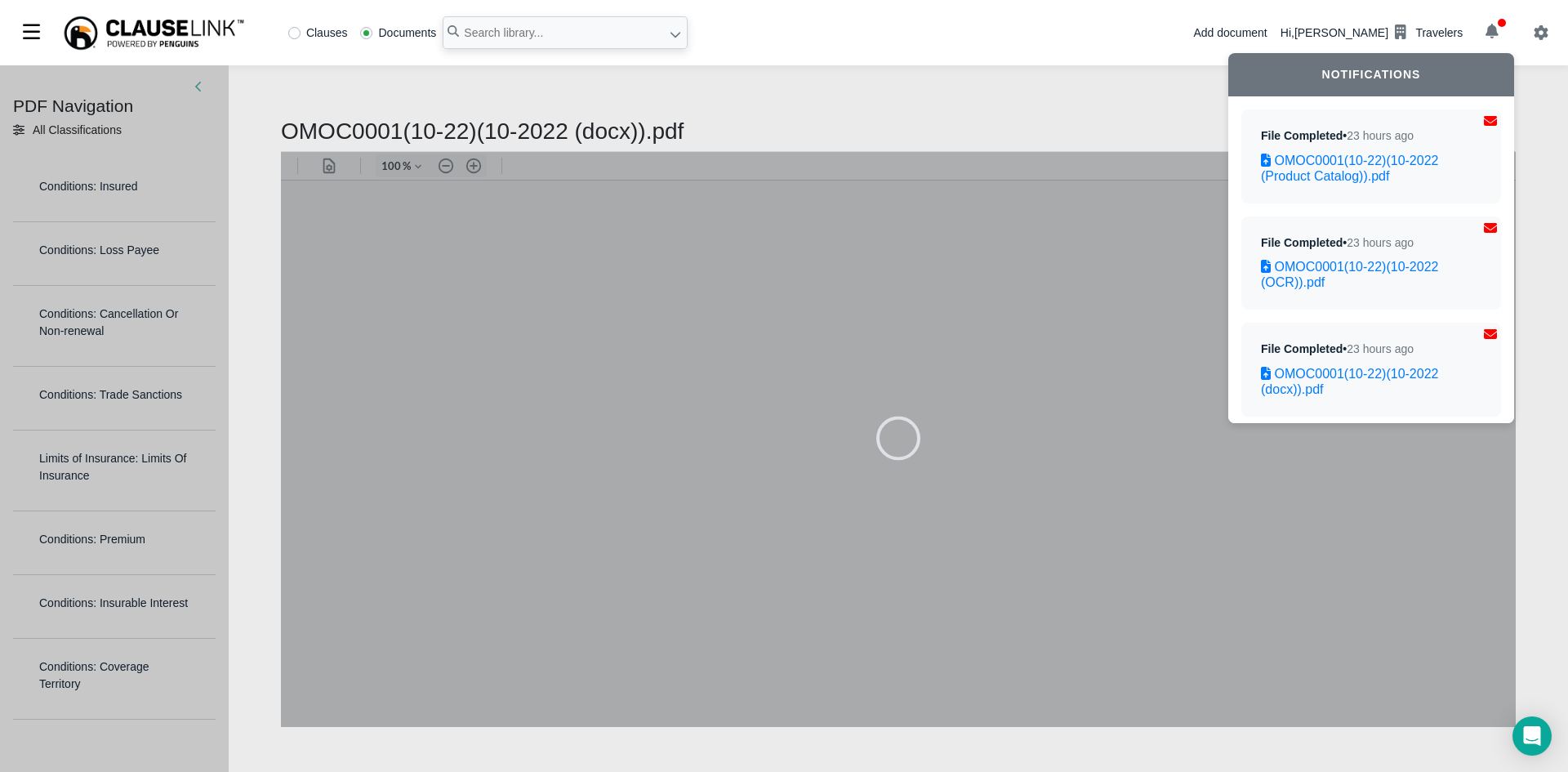
type input "83"
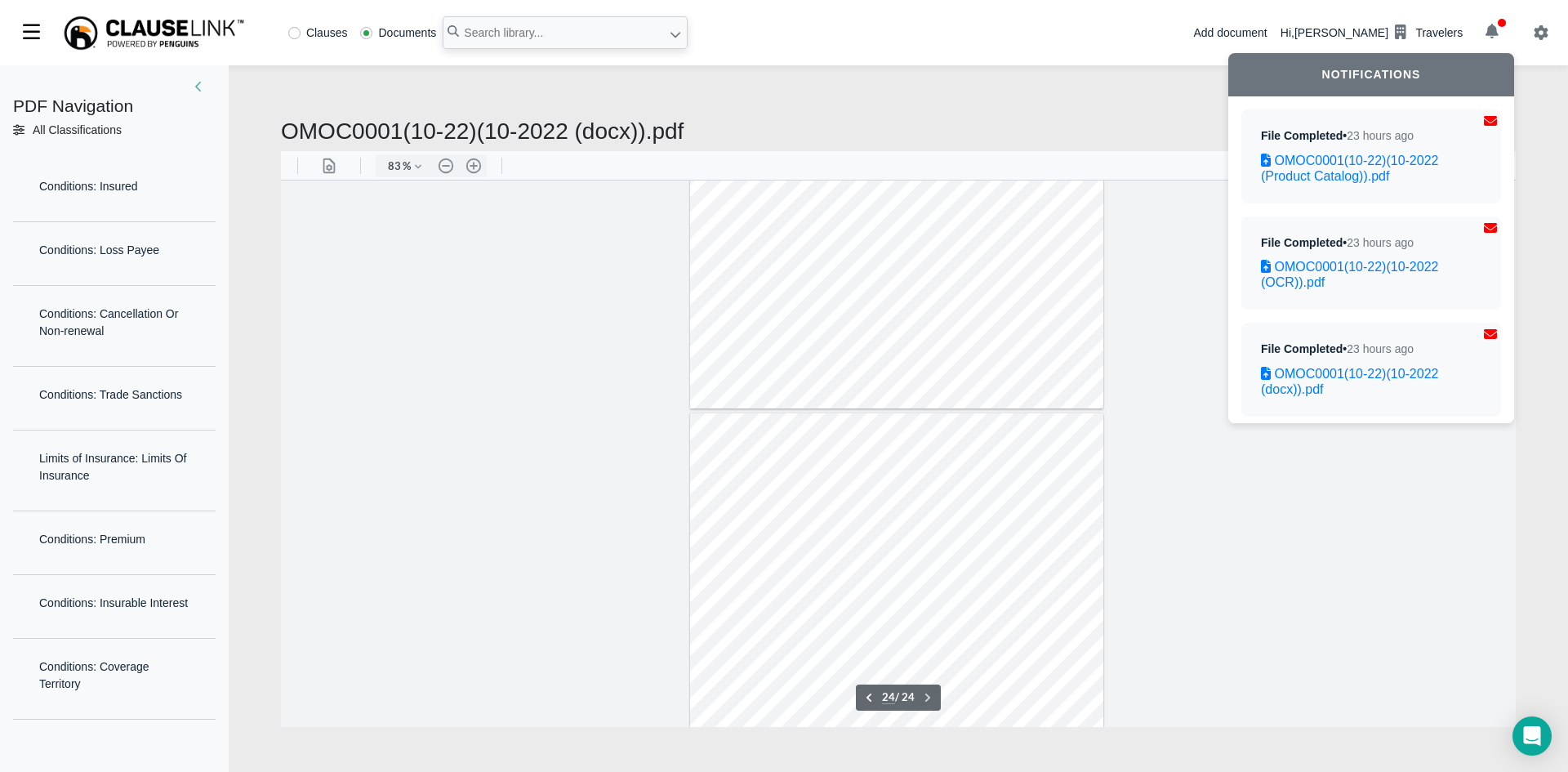
scroll to position [12145, 0]
click at [586, 311] on div at bounding box center [898, 453] width 1234 height 547
type input "6"
click at [669, 40] on icon at bounding box center [675, 34] width 11 height 11
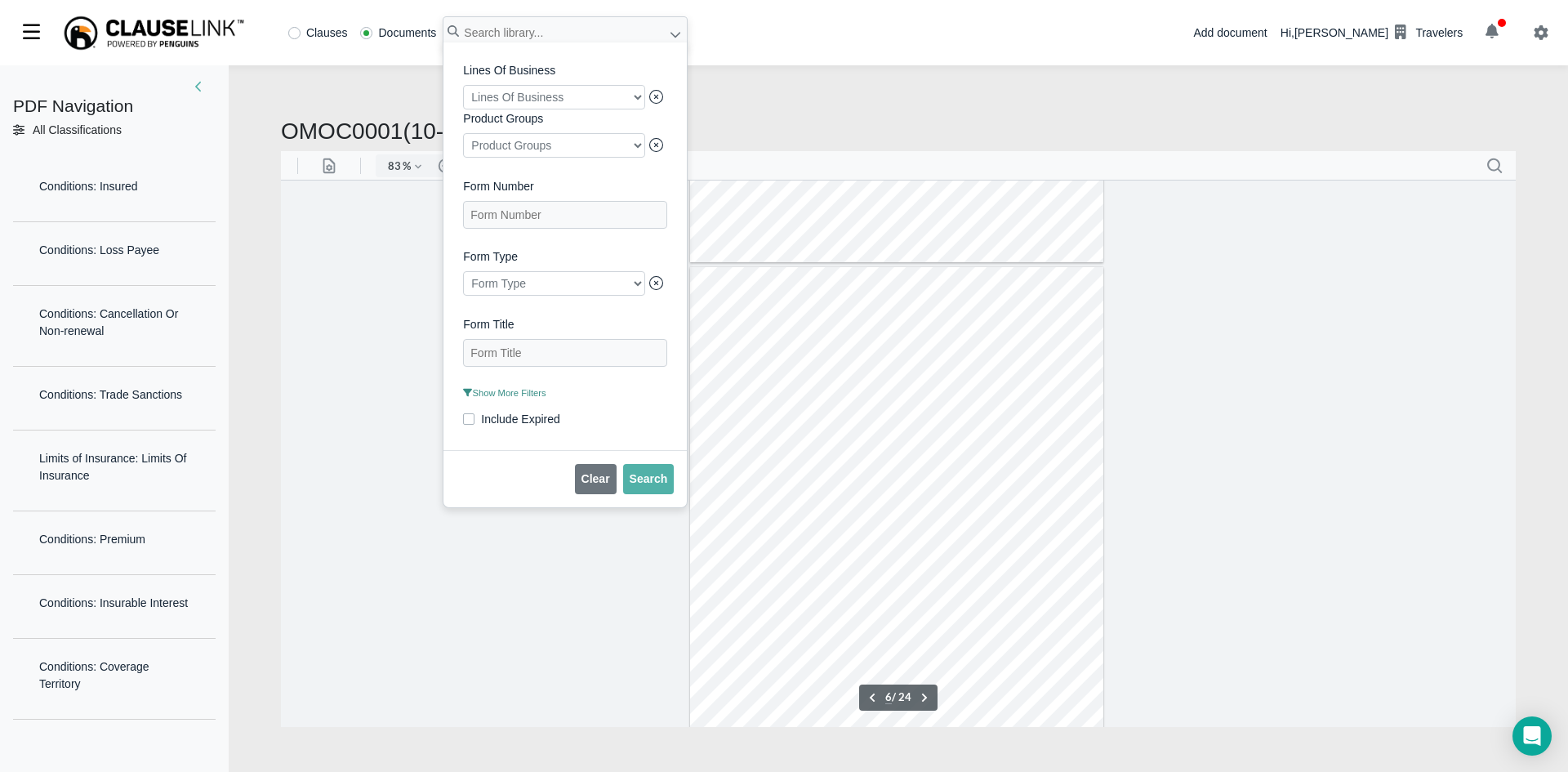
click at [573, 94] on div at bounding box center [554, 97] width 182 height 25
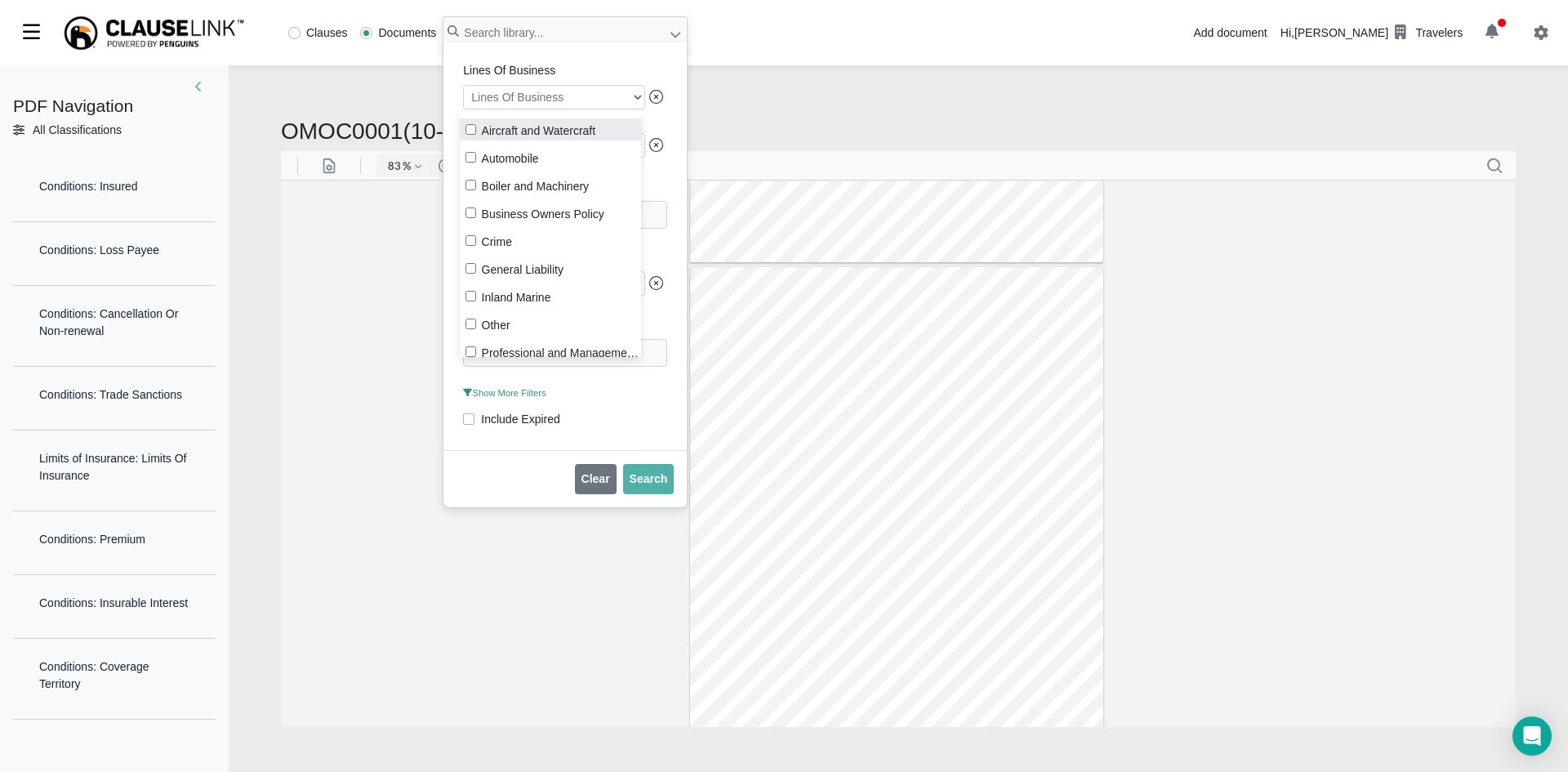
click at [465, 127] on input "Aircraft and Watercraft" at bounding box center [470, 130] width 11 height 11
checkbox input "true"
click at [619, 420] on div "Lines Of Business Aircraft and Watercraft Product Groups Product Groups Form Nu…" at bounding box center [565, 246] width 204 height 368
click at [508, 398] on span "Show More Filters" at bounding box center [505, 393] width 82 height 10
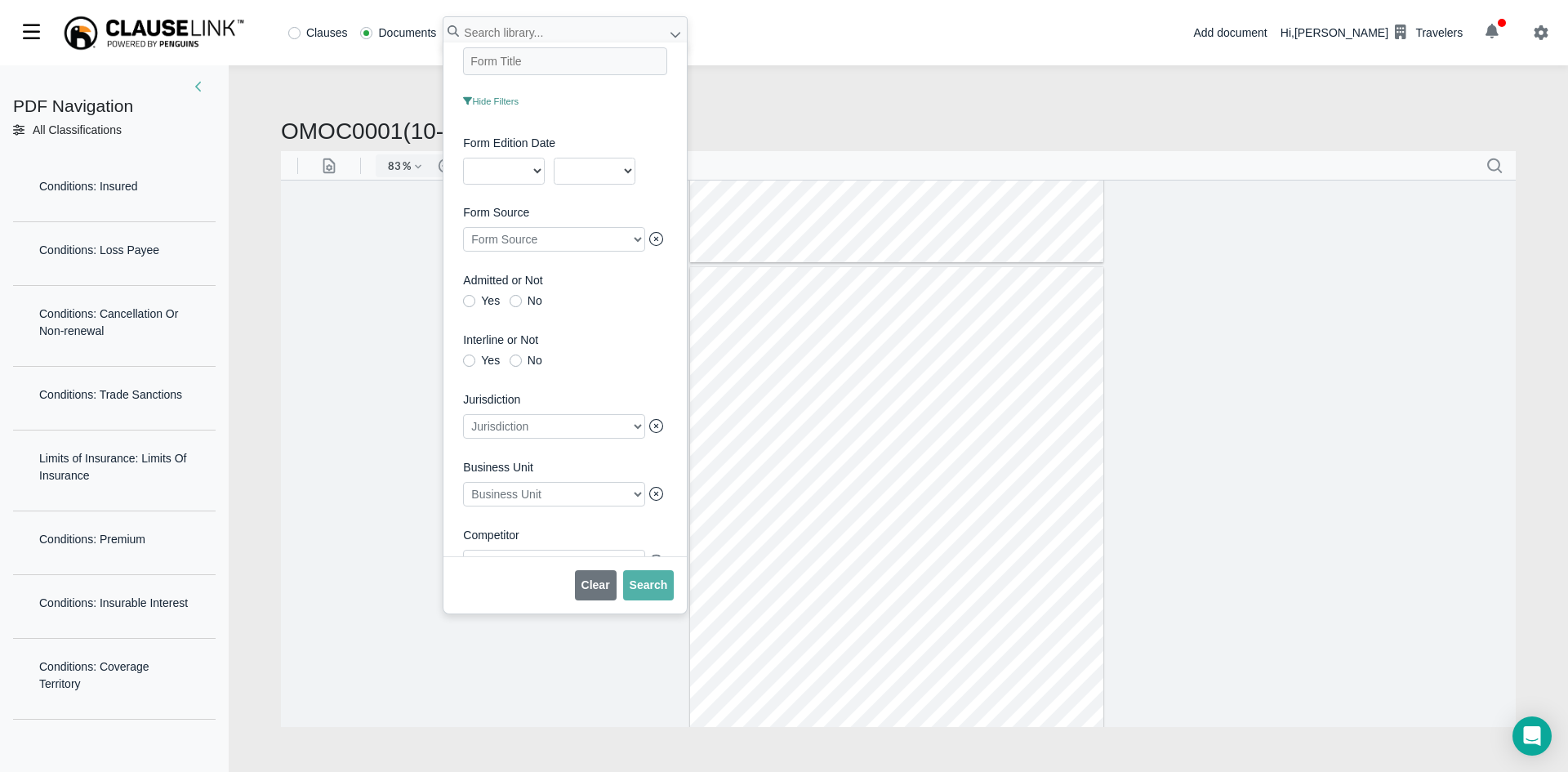
scroll to position [377, 0]
click at [565, 428] on div at bounding box center [554, 426] width 182 height 25
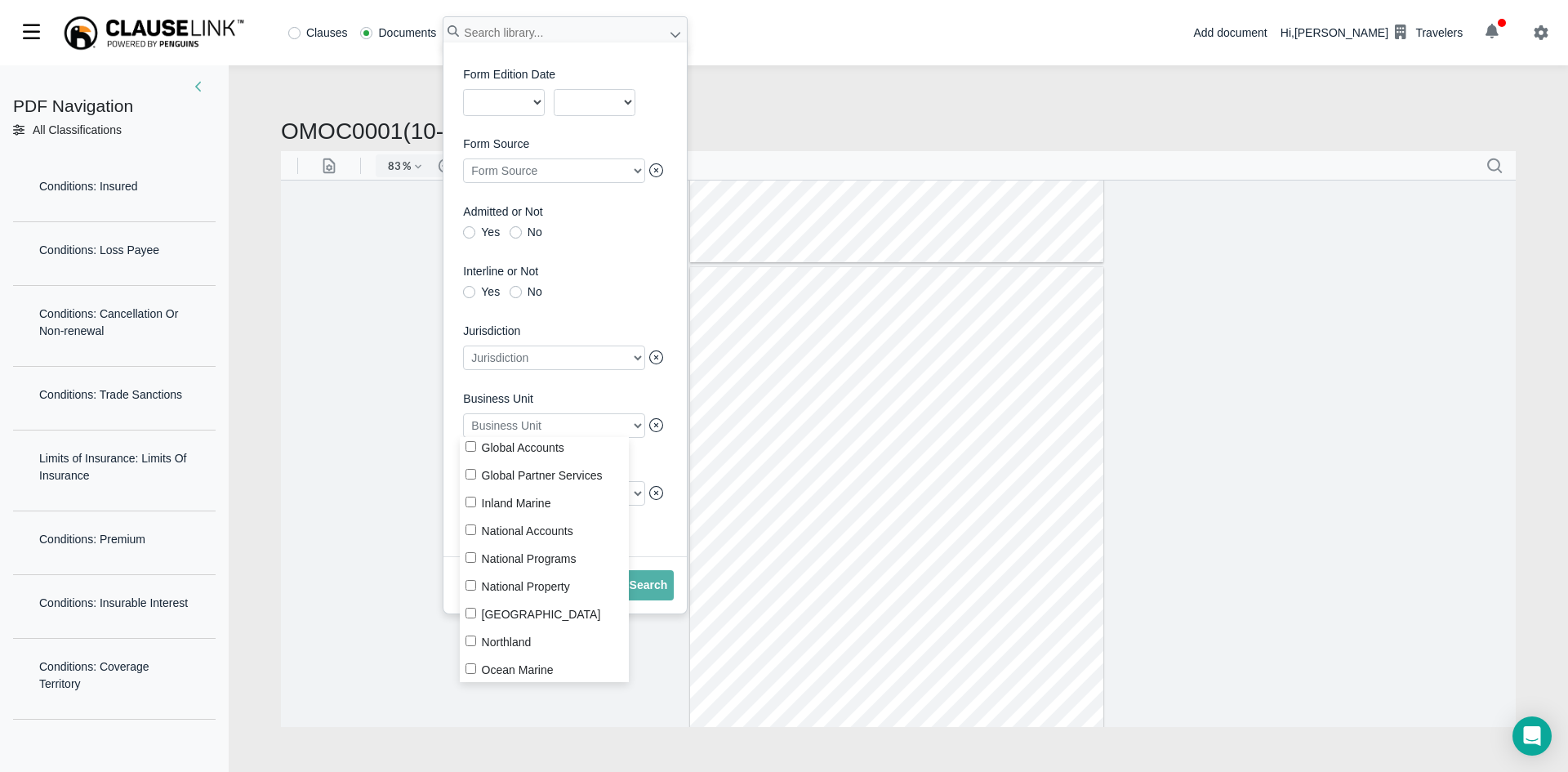
scroll to position [224, 0]
click at [536, 646] on label "Ocean Marine" at bounding box center [545, 646] width 170 height 22
checkbox input "true"
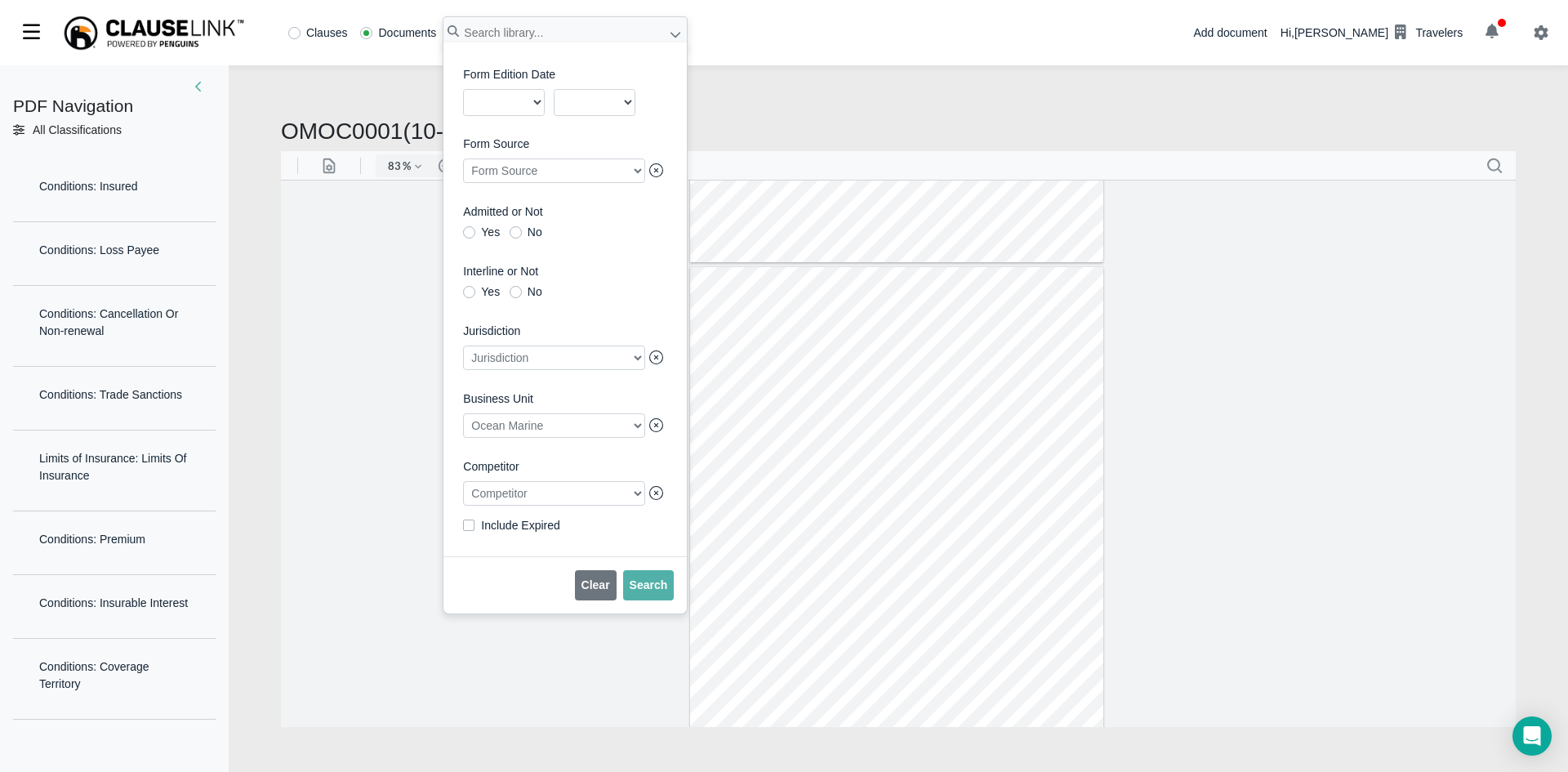
scroll to position [104, 0]
click at [500, 121] on Number "Form Number" at bounding box center [565, 110] width 204 height 28
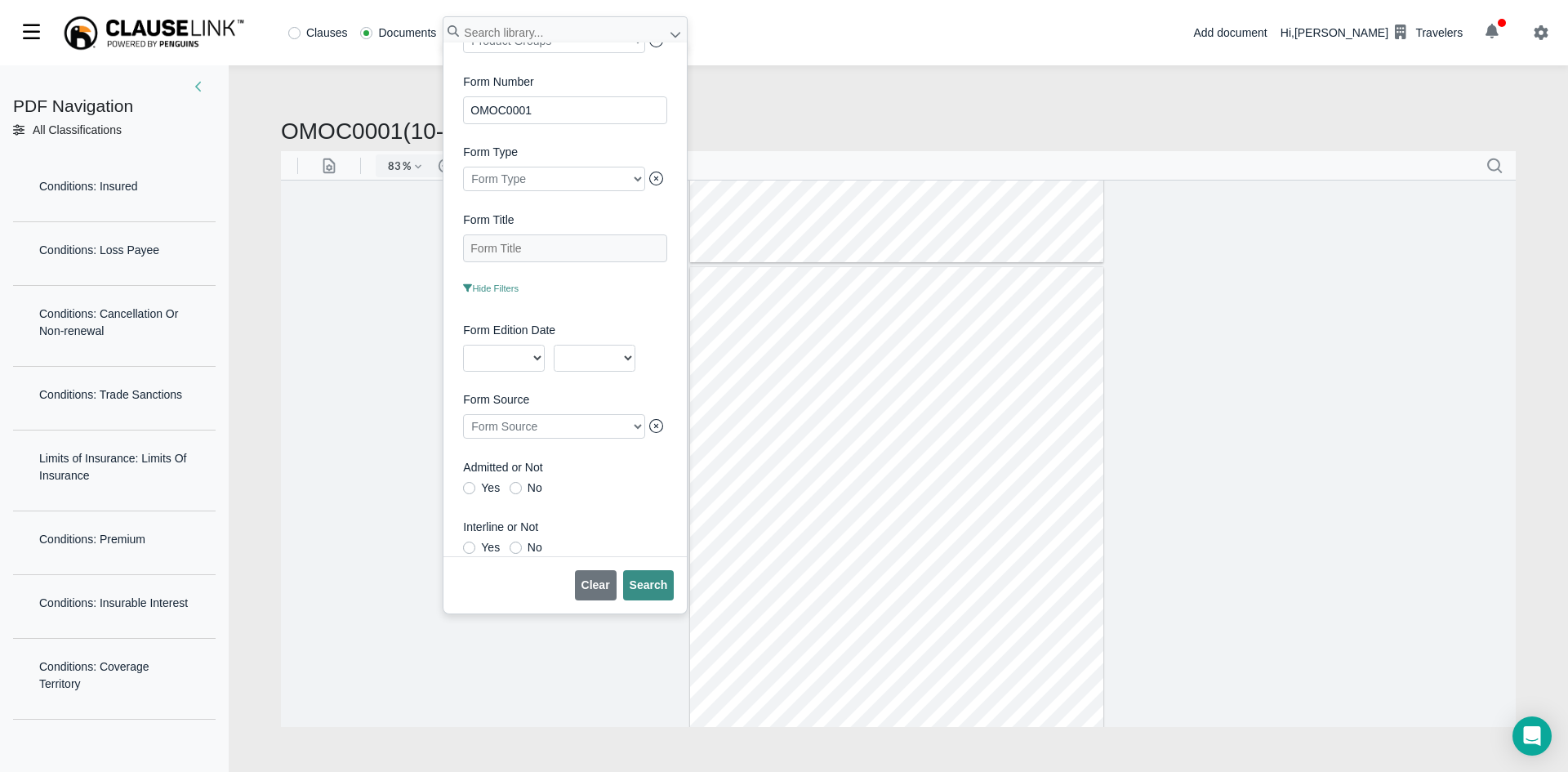
type Number "OMOC0001"
click at [653, 576] on button "Search" at bounding box center [648, 585] width 52 height 30
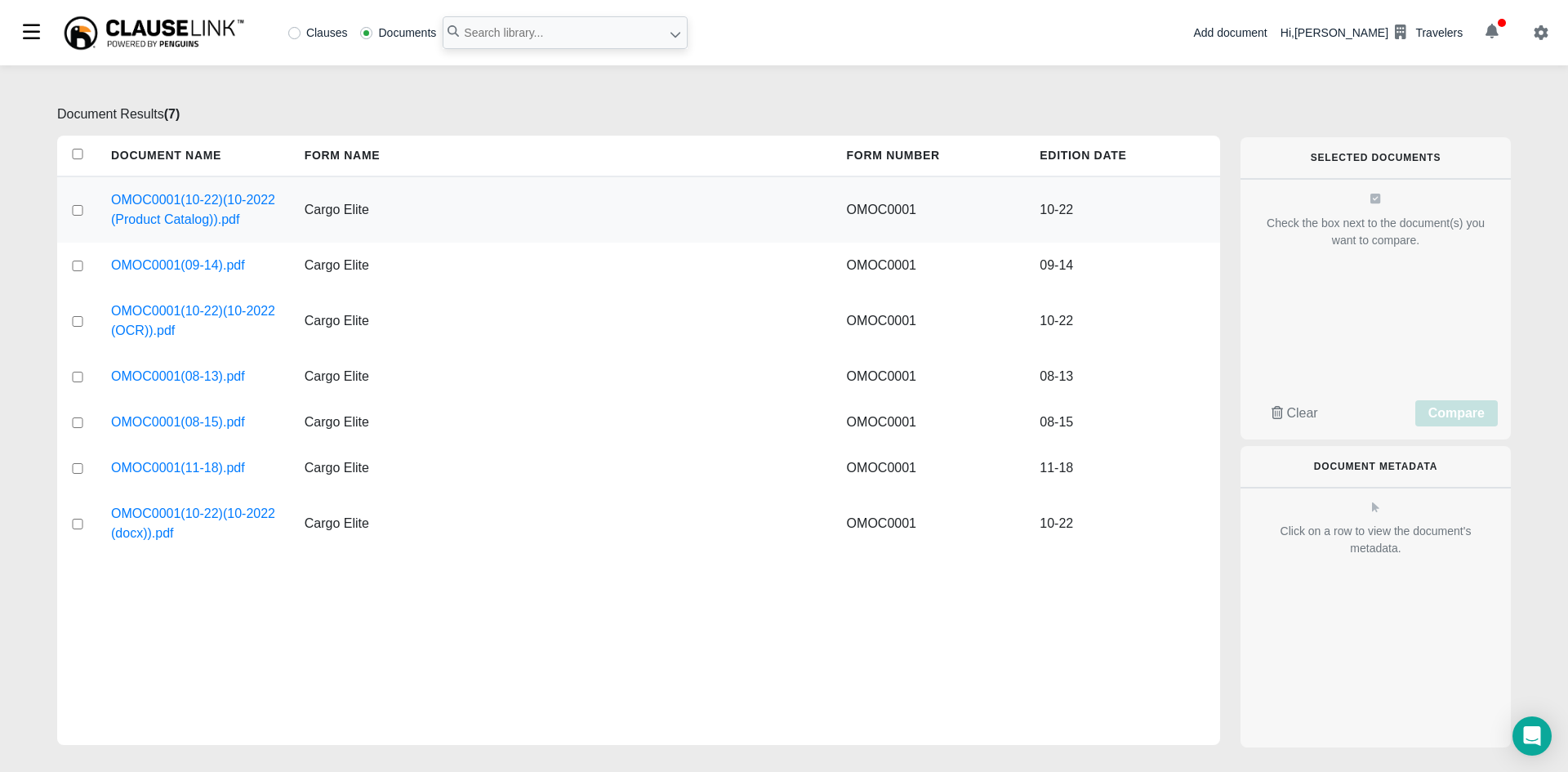
click at [78, 208] on input "checkbox" at bounding box center [77, 210] width 15 height 11
checkbox input "true"
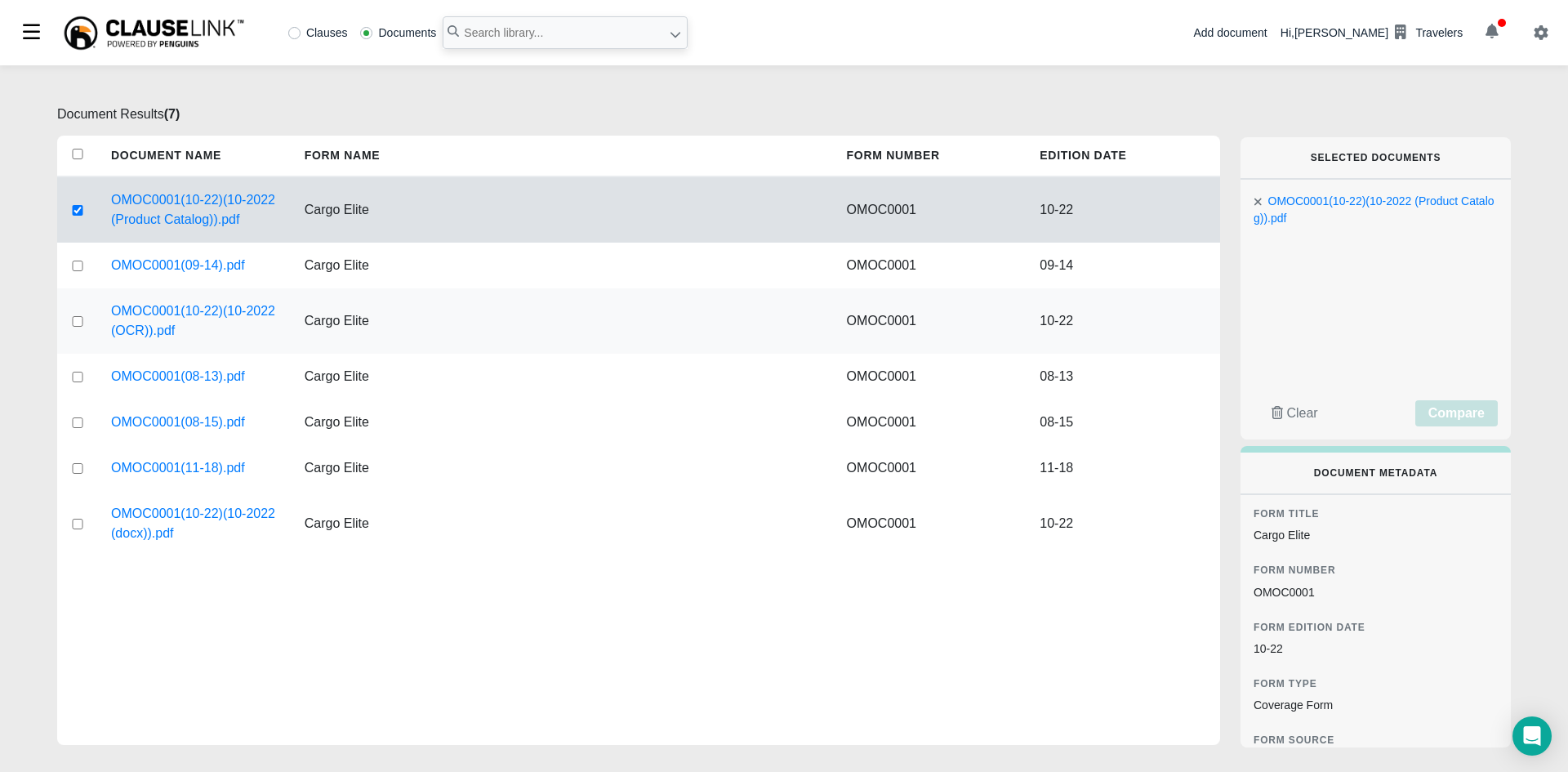
click at [73, 316] on input "checkbox" at bounding box center [77, 322] width 15 height 11
checkbox input "true"
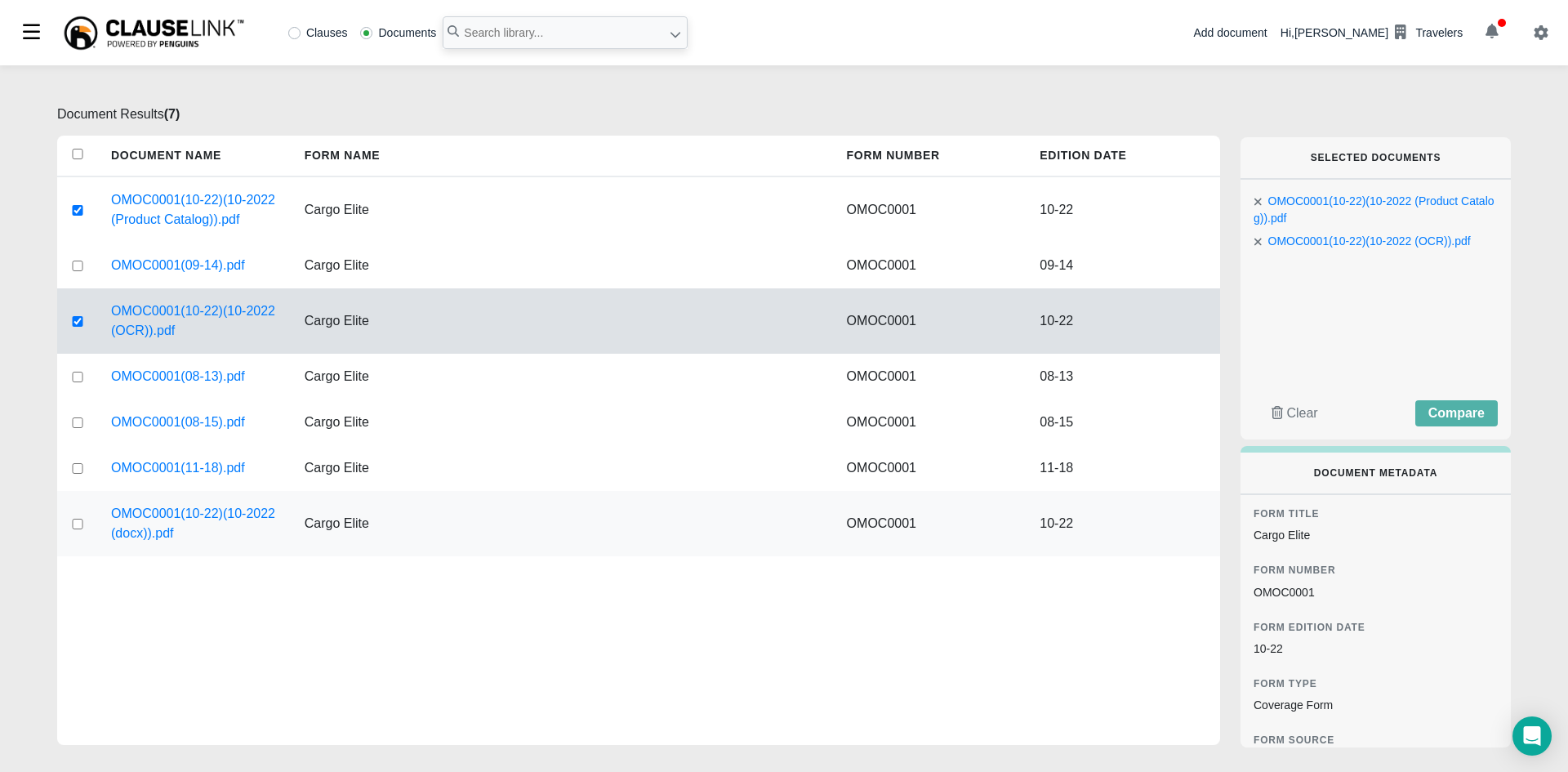
click at [77, 524] on input "checkbox" at bounding box center [77, 524] width 15 height 11
checkbox input "true"
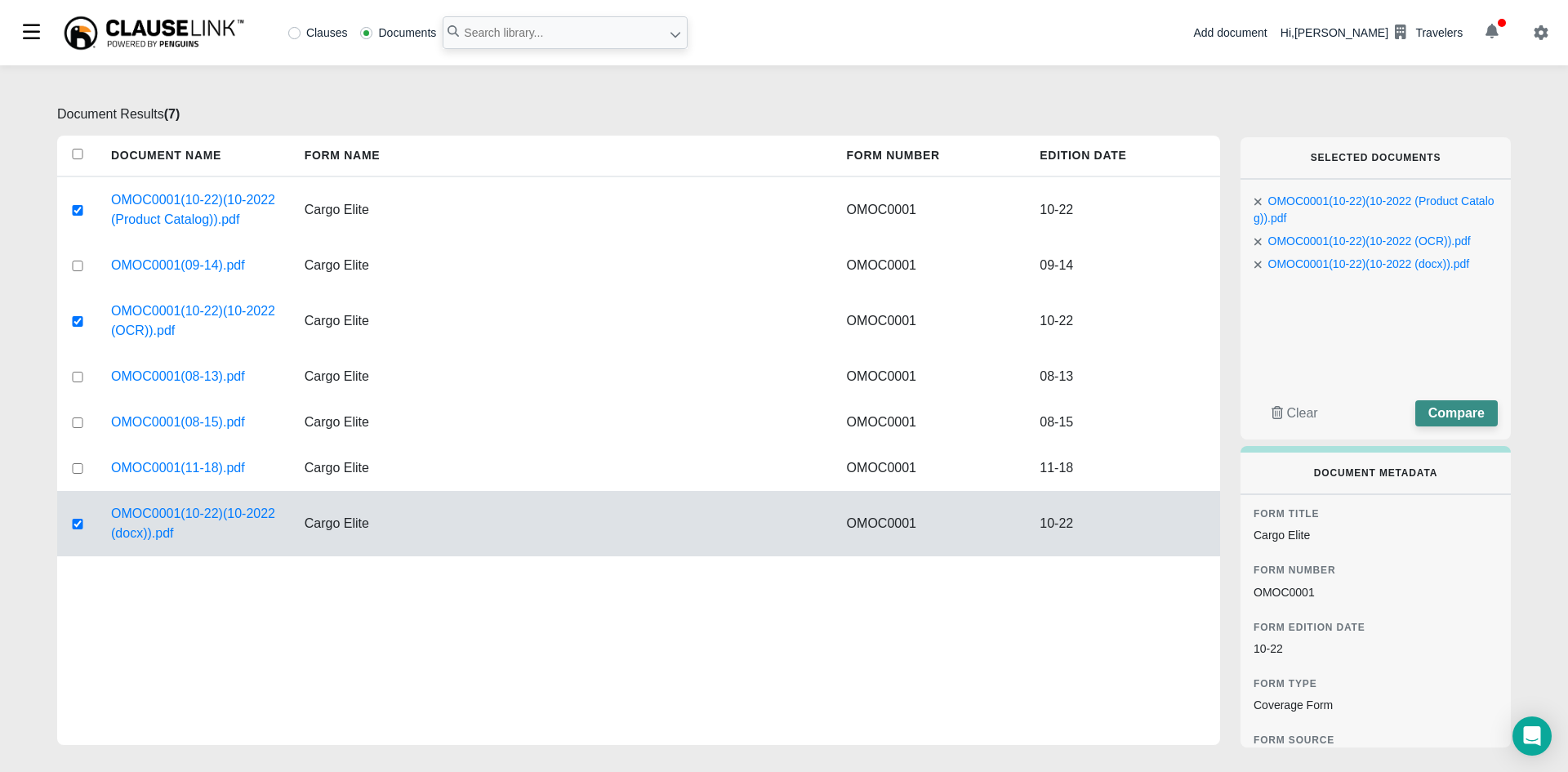
click at [1462, 416] on span "Compare" at bounding box center [1456, 413] width 56 height 14
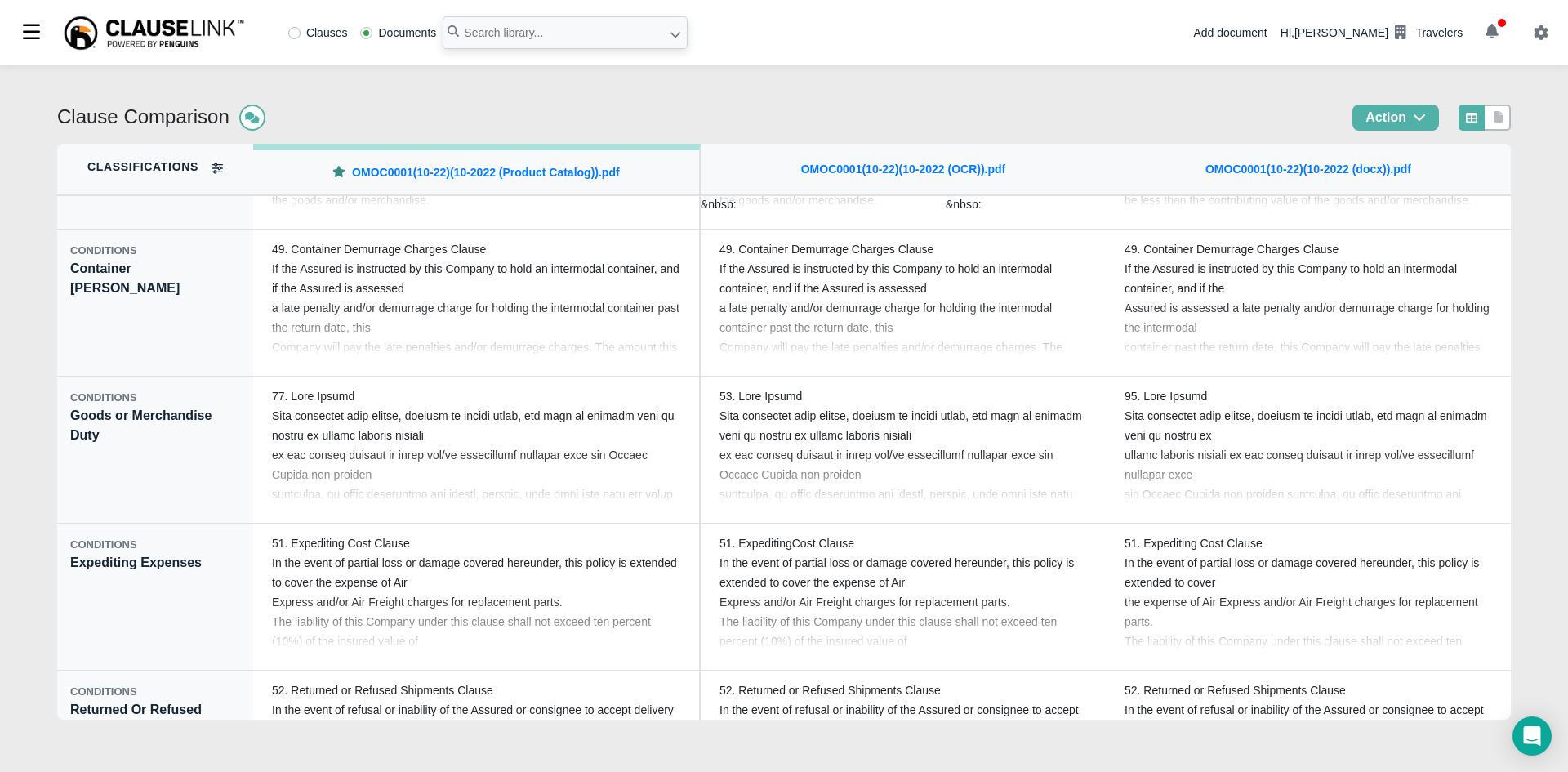
scroll to position [8713, 0]
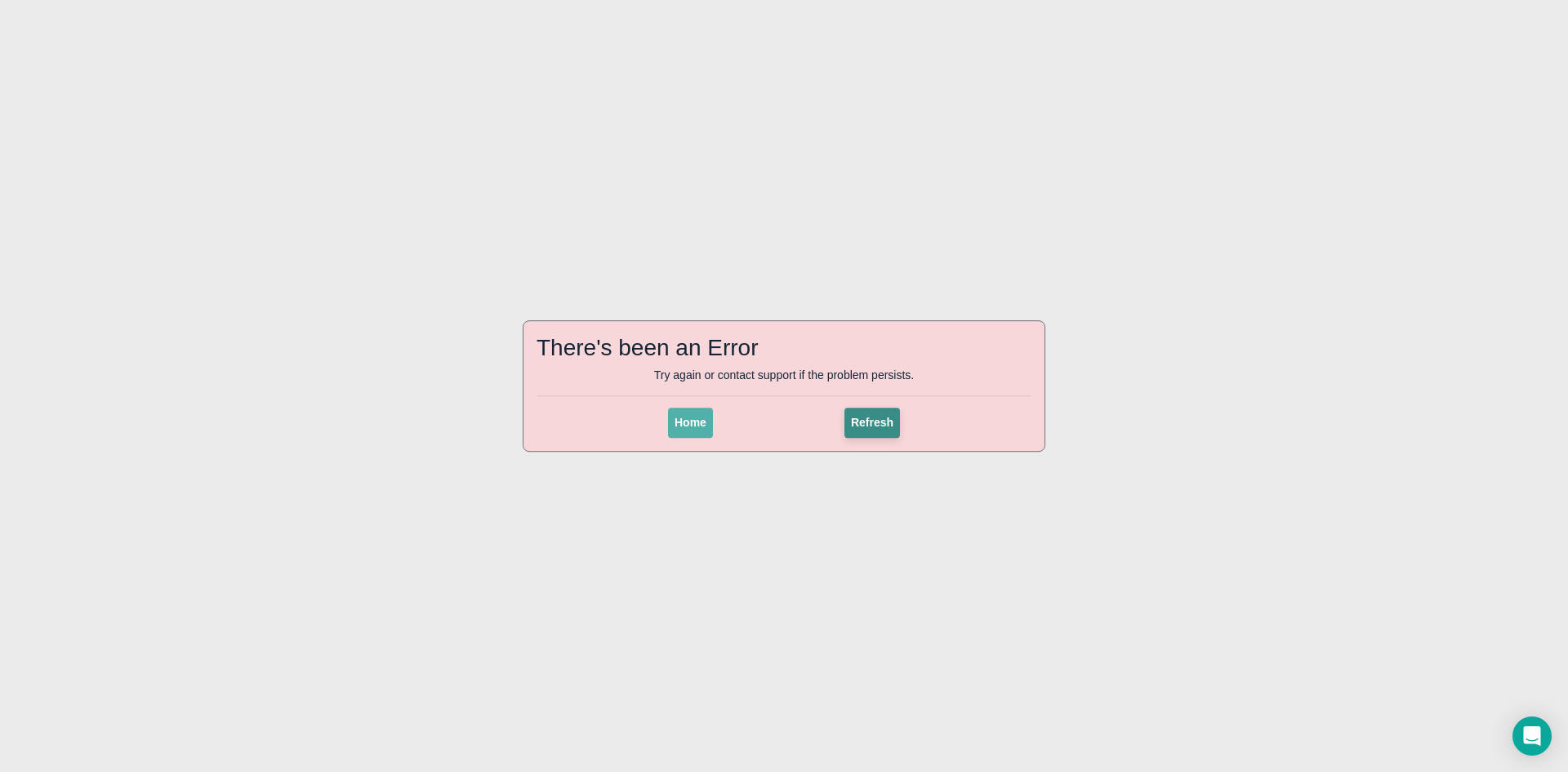
click at [858, 427] on span "Refresh" at bounding box center [872, 421] width 42 height 13
click at [691, 437] on button "Home" at bounding box center [690, 422] width 45 height 30
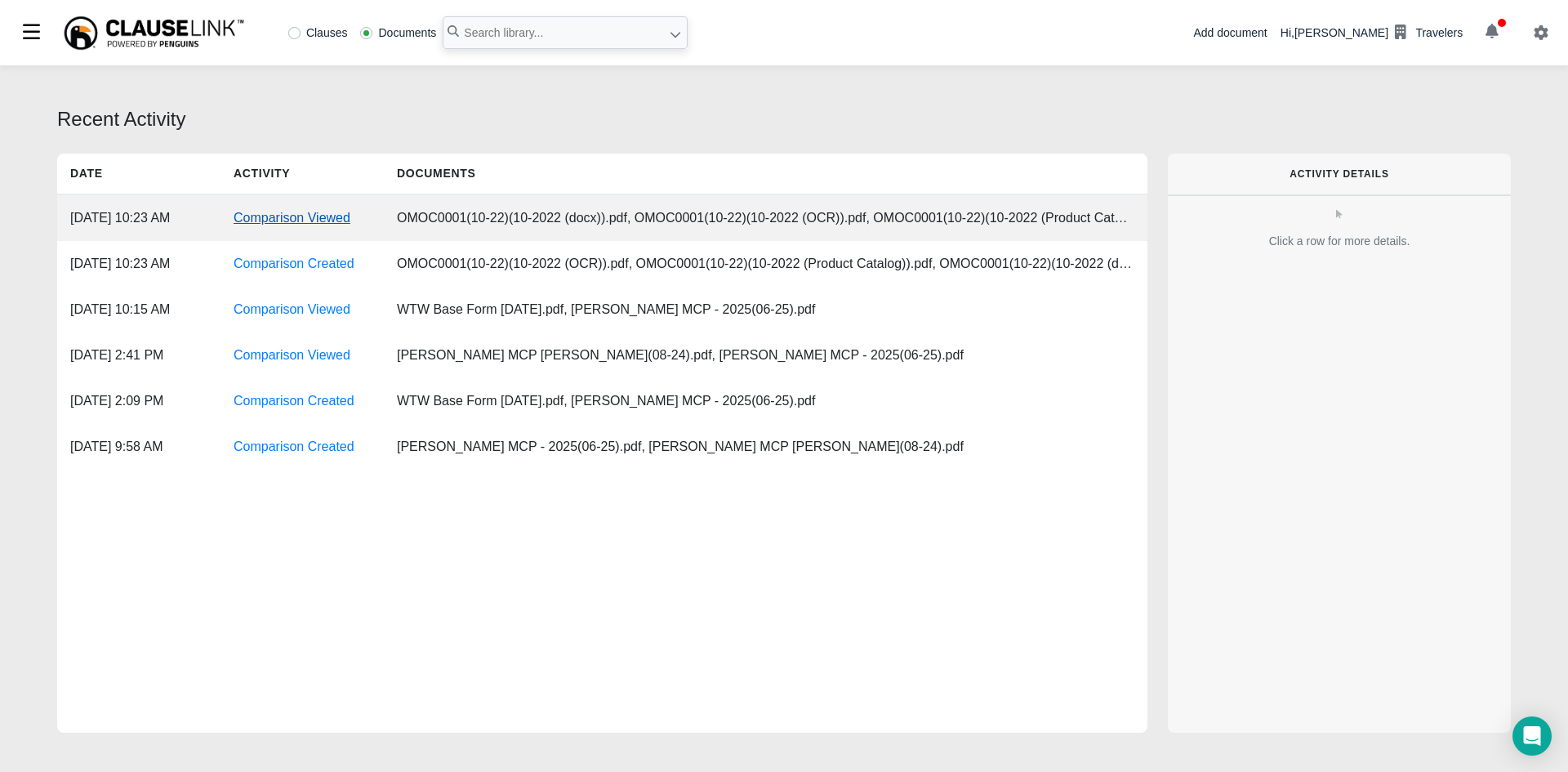
click at [288, 220] on link "Comparison Viewed" at bounding box center [292, 217] width 117 height 14
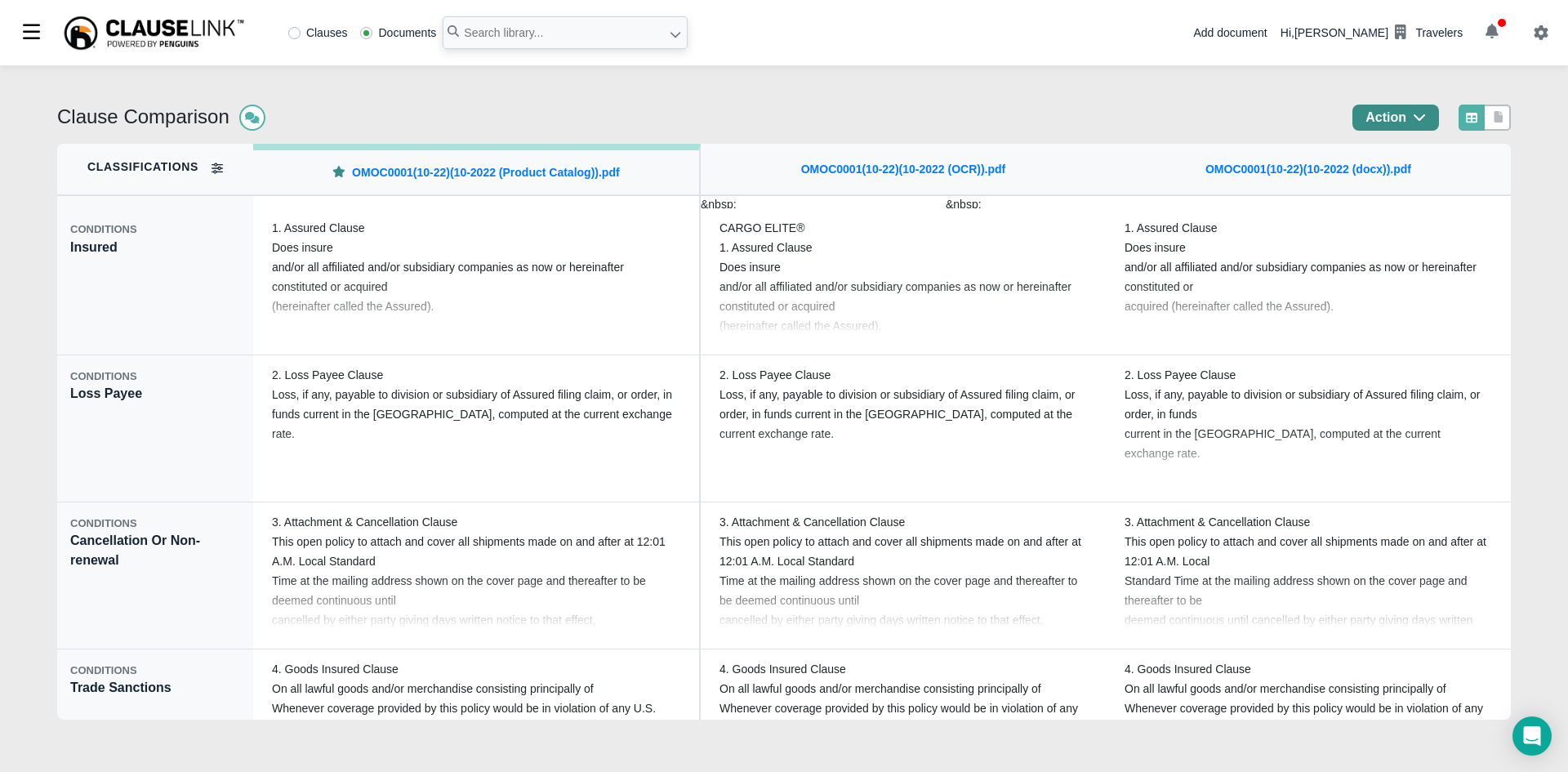
click at [1403, 119] on span "Action" at bounding box center [1386, 117] width 41 height 14
click at [1398, 188] on div "Export" at bounding box center [1405, 186] width 143 height 27
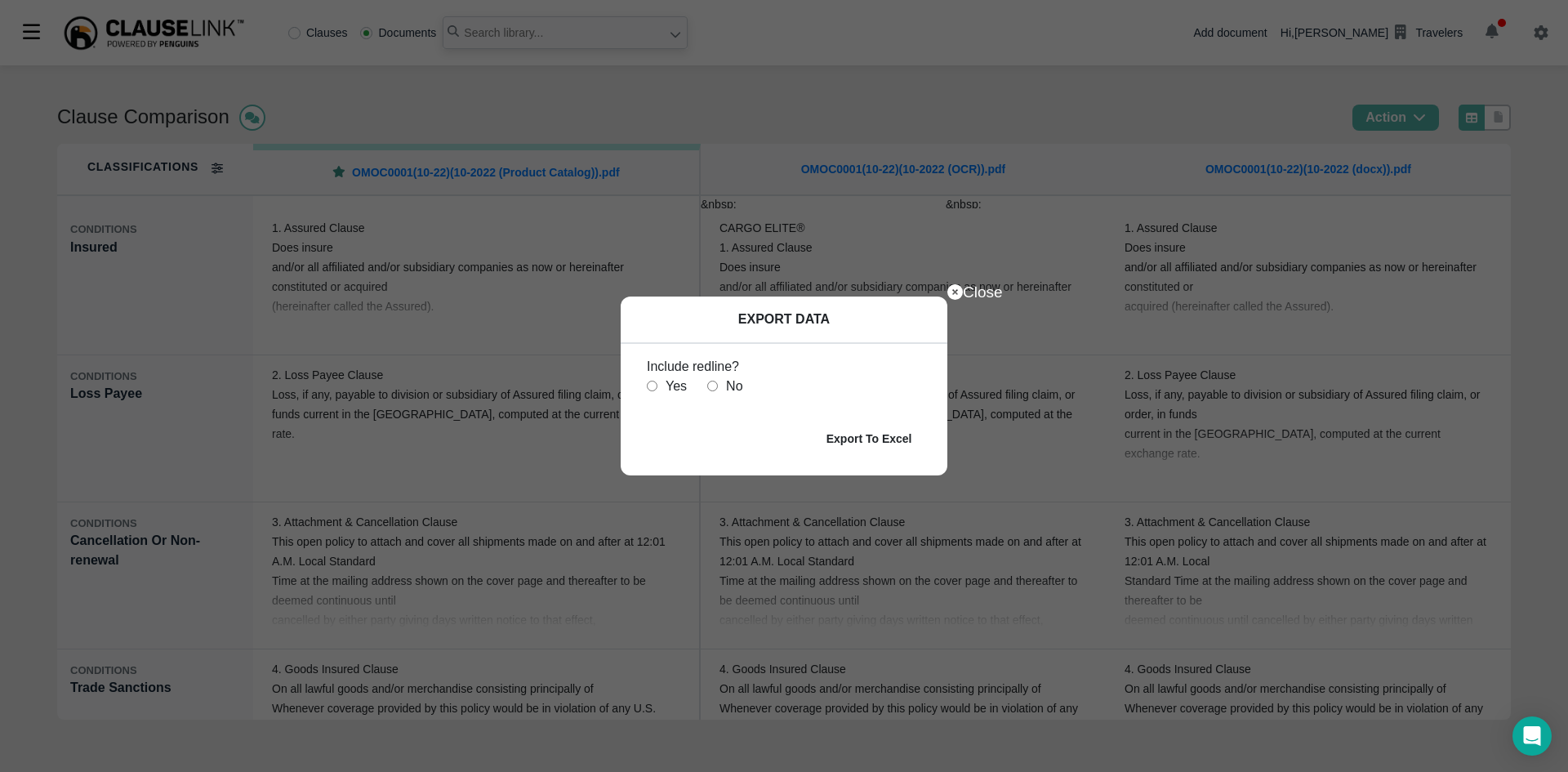
click at [648, 380] on input "radio" at bounding box center [652, 386] width 11 height 11
radio input "true"
click at [867, 436] on b "Export To Excel" at bounding box center [869, 438] width 86 height 13
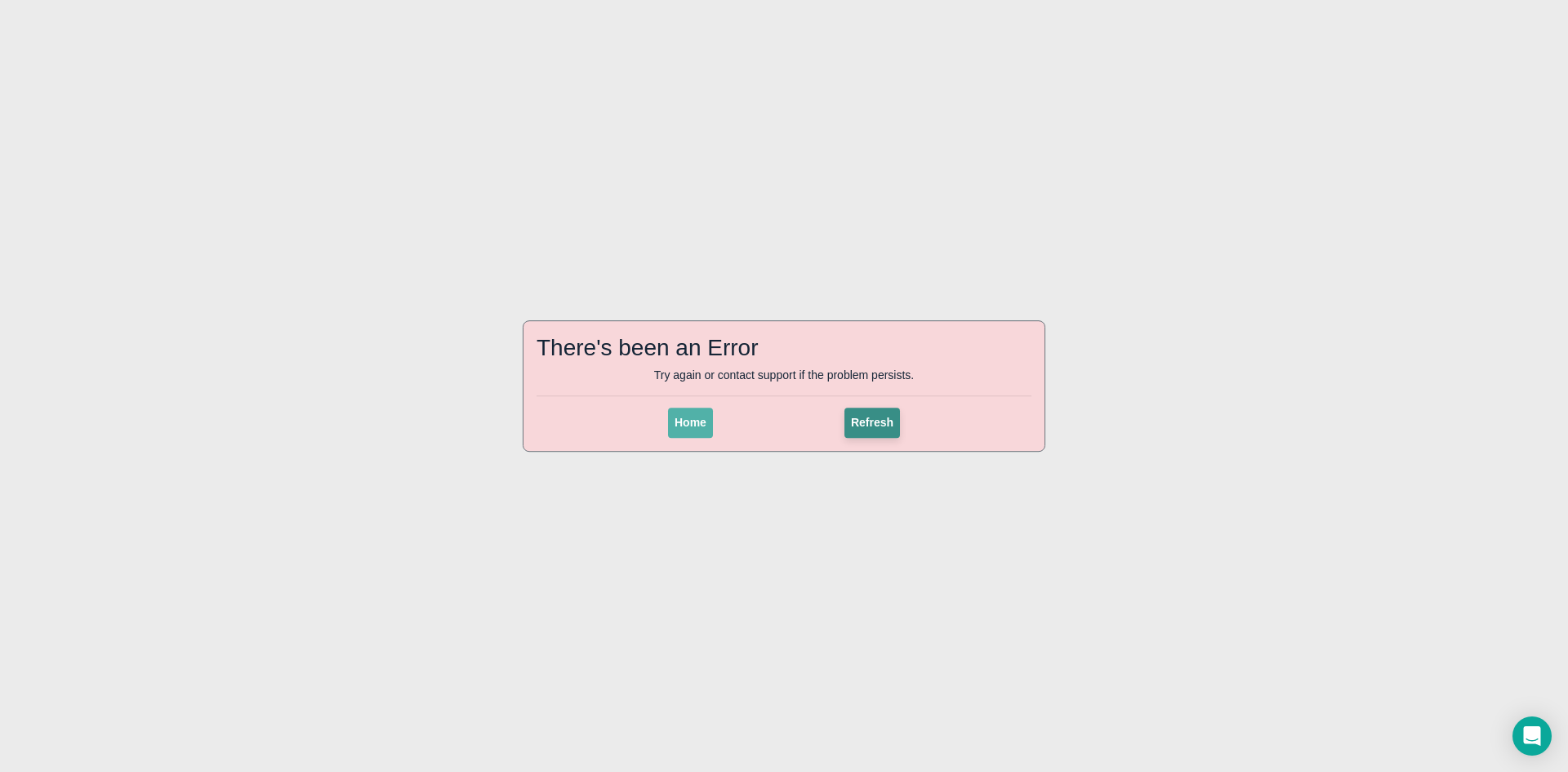
click at [878, 438] on button "Refresh" at bounding box center [872, 422] width 55 height 30
click at [689, 420] on span "Home" at bounding box center [690, 421] width 32 height 13
